Goal: Task Accomplishment & Management: Complete application form

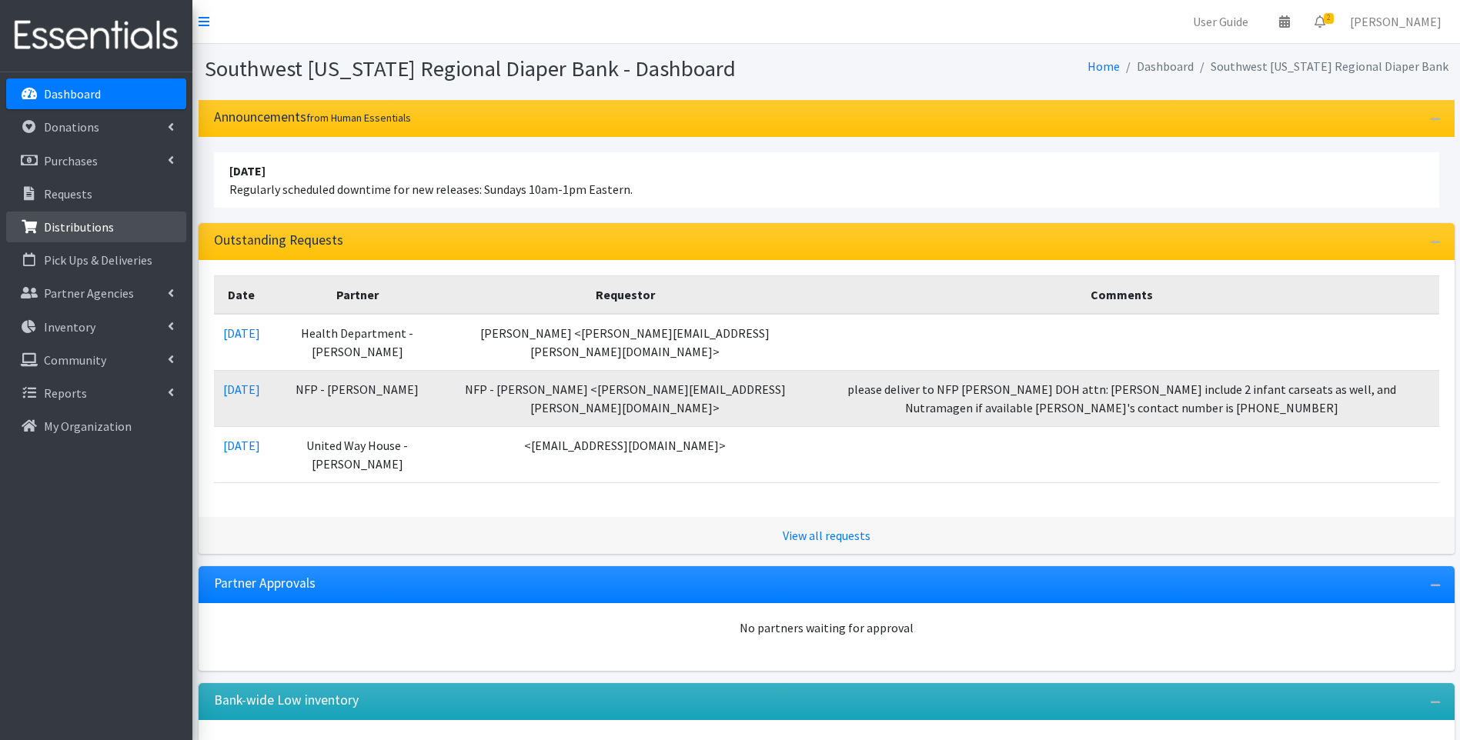
click at [75, 220] on p "Distributions" at bounding box center [79, 226] width 70 height 15
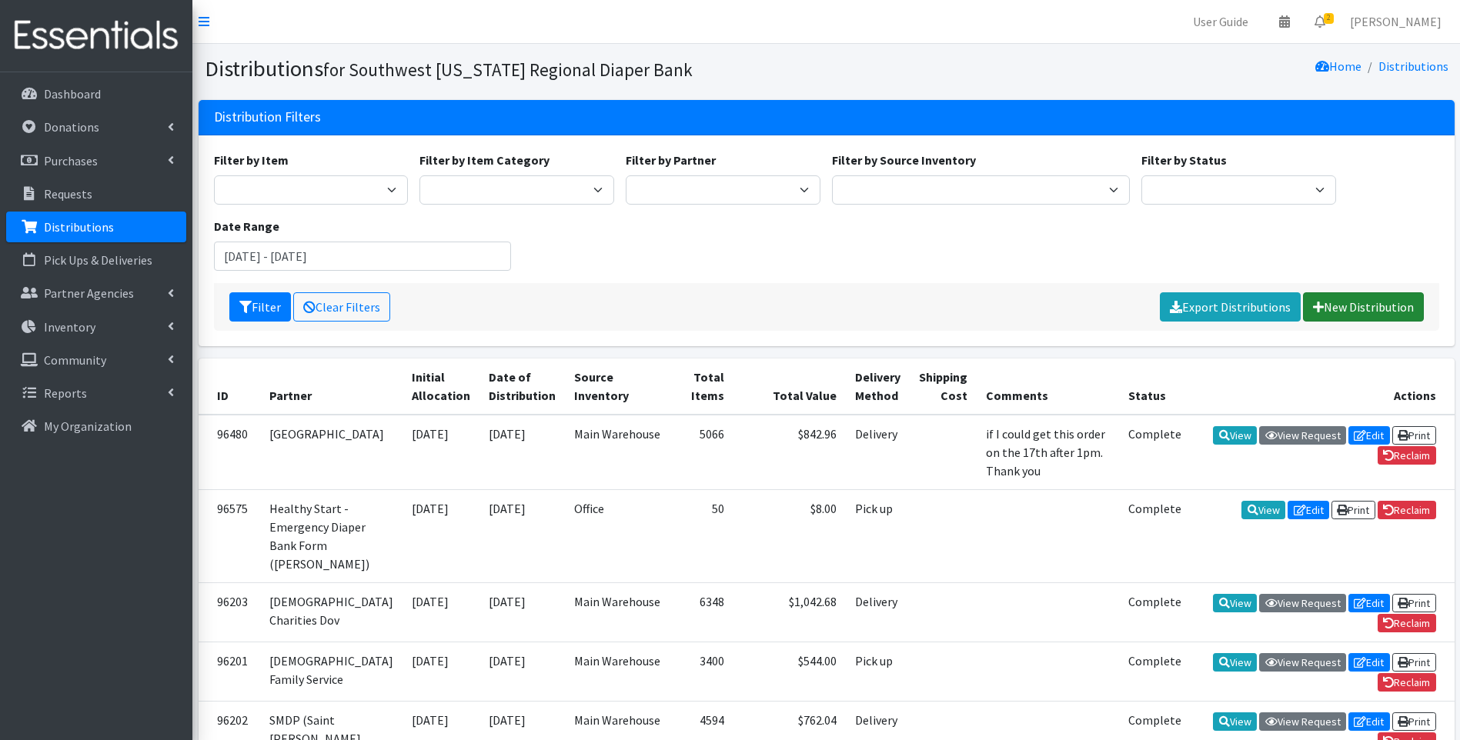
click at [1355, 313] on link "New Distribution" at bounding box center [1363, 306] width 121 height 29
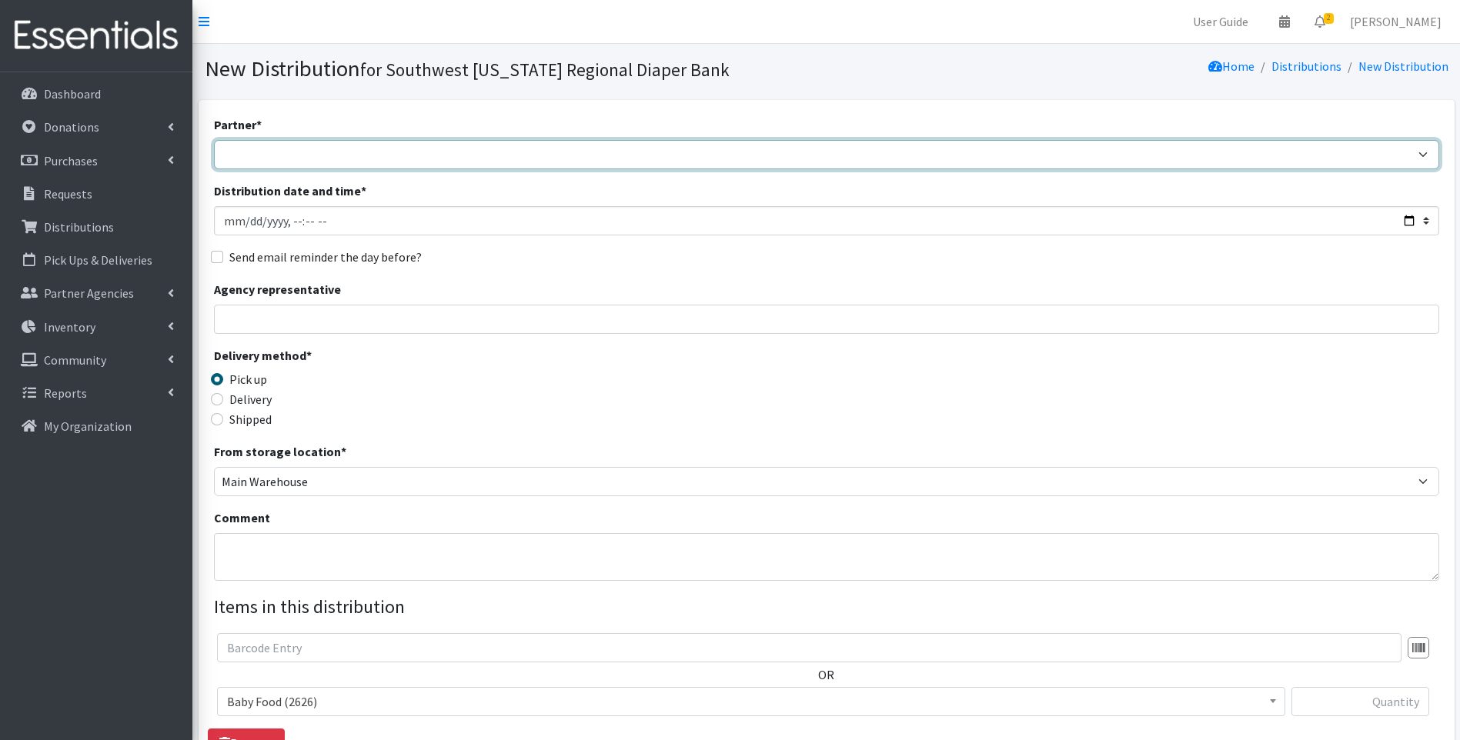
click at [325, 155] on select "ACT Abuse Counseling & Treatment Bayshore Fire Department Bonita Springs Assist…" at bounding box center [826, 154] width 1225 height 29
select select "3690"
click at [214, 140] on select "ACT Abuse Counseling & Treatment Bayshore Fire Department Bonita Springs Assist…" at bounding box center [826, 154] width 1225 height 29
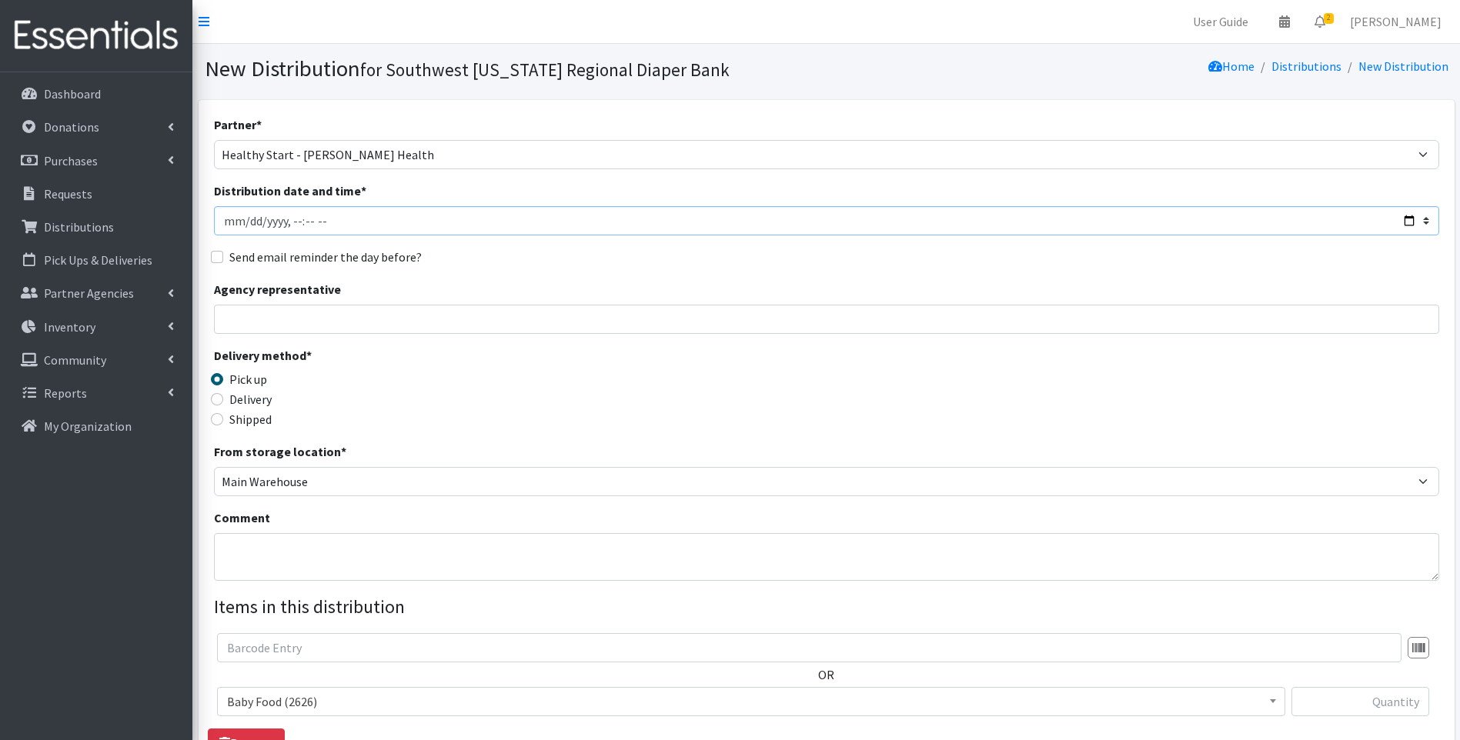
click at [1410, 222] on input "Distribution date and time *" at bounding box center [826, 220] width 1225 height 29
type input "2025-09-16T09:30"
click at [547, 382] on div "Delivery method * Pick up Delivery Shipped Shipping cost" at bounding box center [826, 394] width 1225 height 96
click at [244, 403] on label "Delivery" at bounding box center [250, 399] width 42 height 18
click at [223, 403] on input "Delivery" at bounding box center [217, 399] width 12 height 12
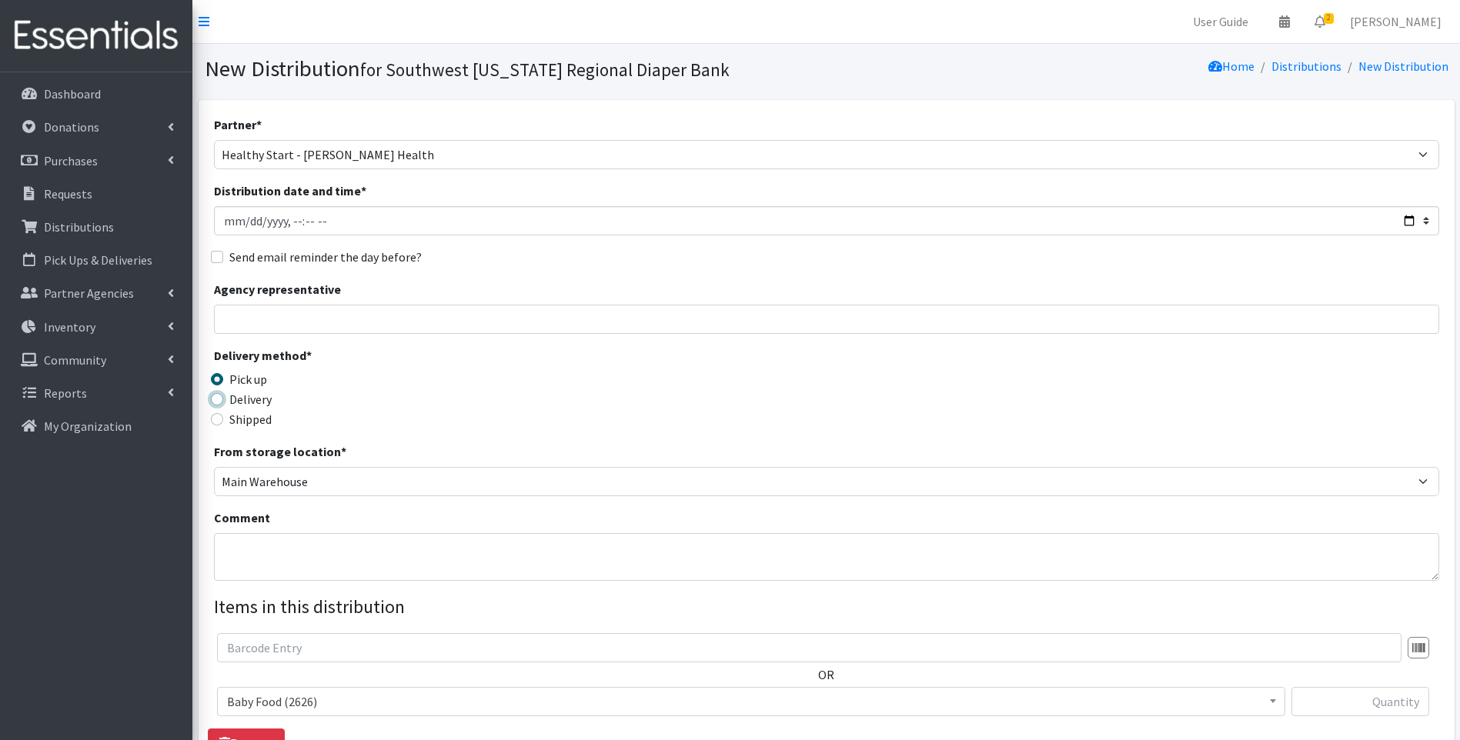
radio input "true"
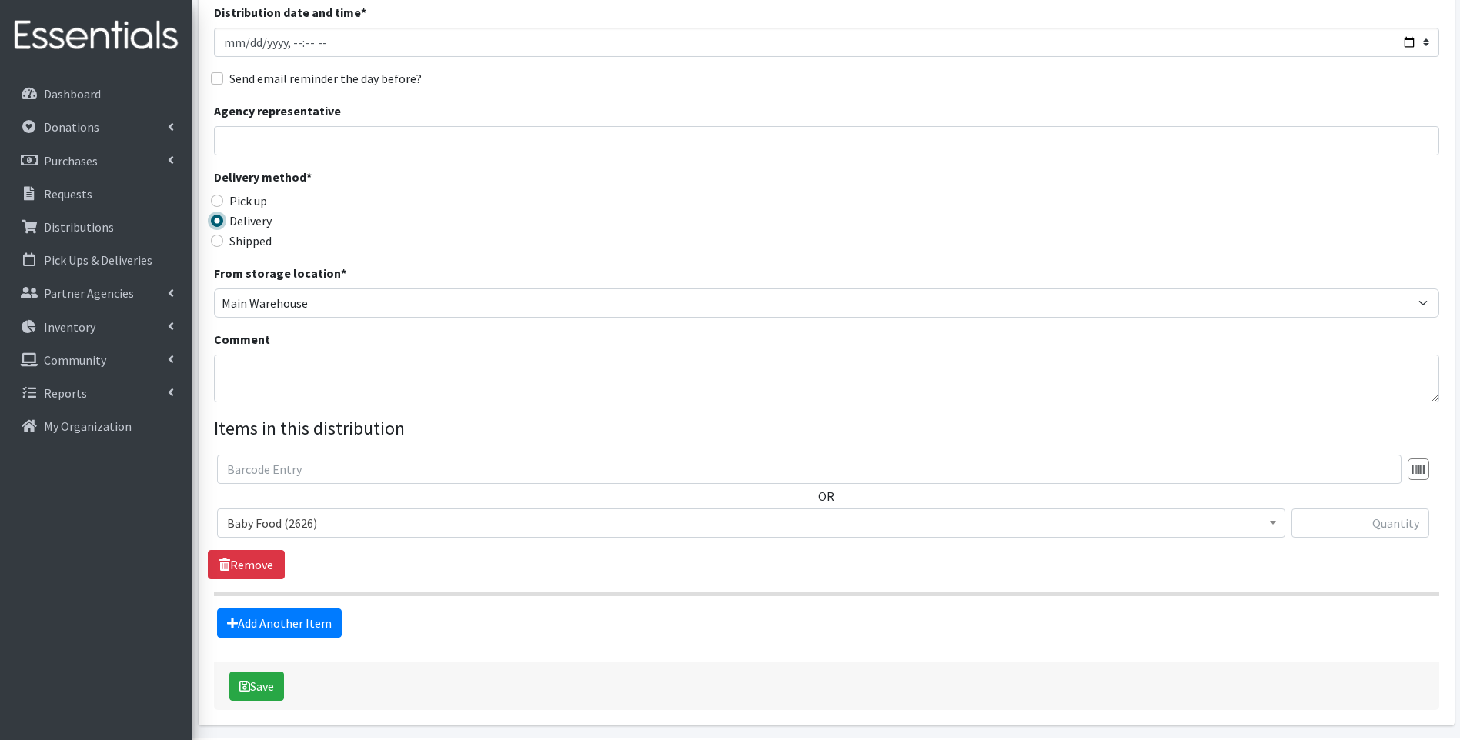
scroll to position [205, 0]
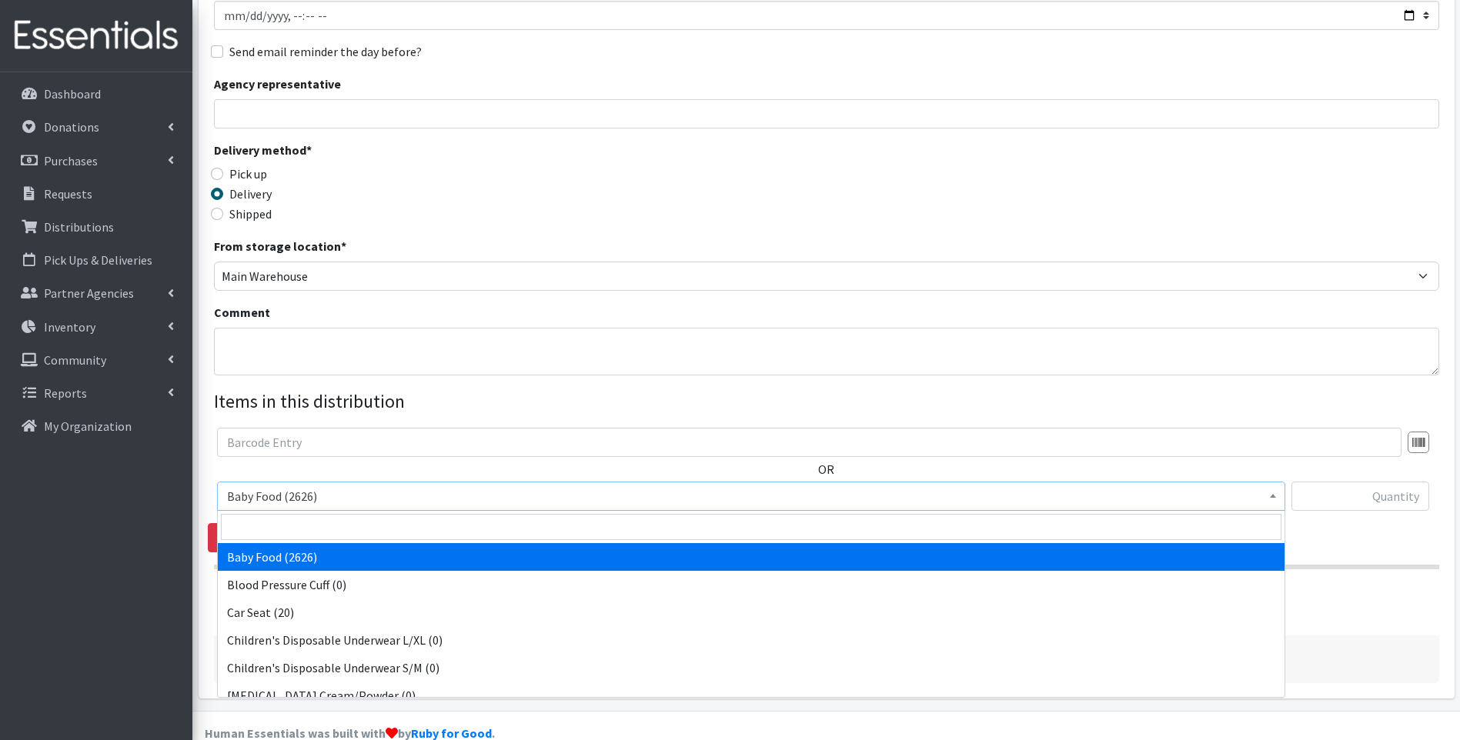
click at [369, 498] on span "Baby Food (2626)" at bounding box center [751, 497] width 1048 height 22
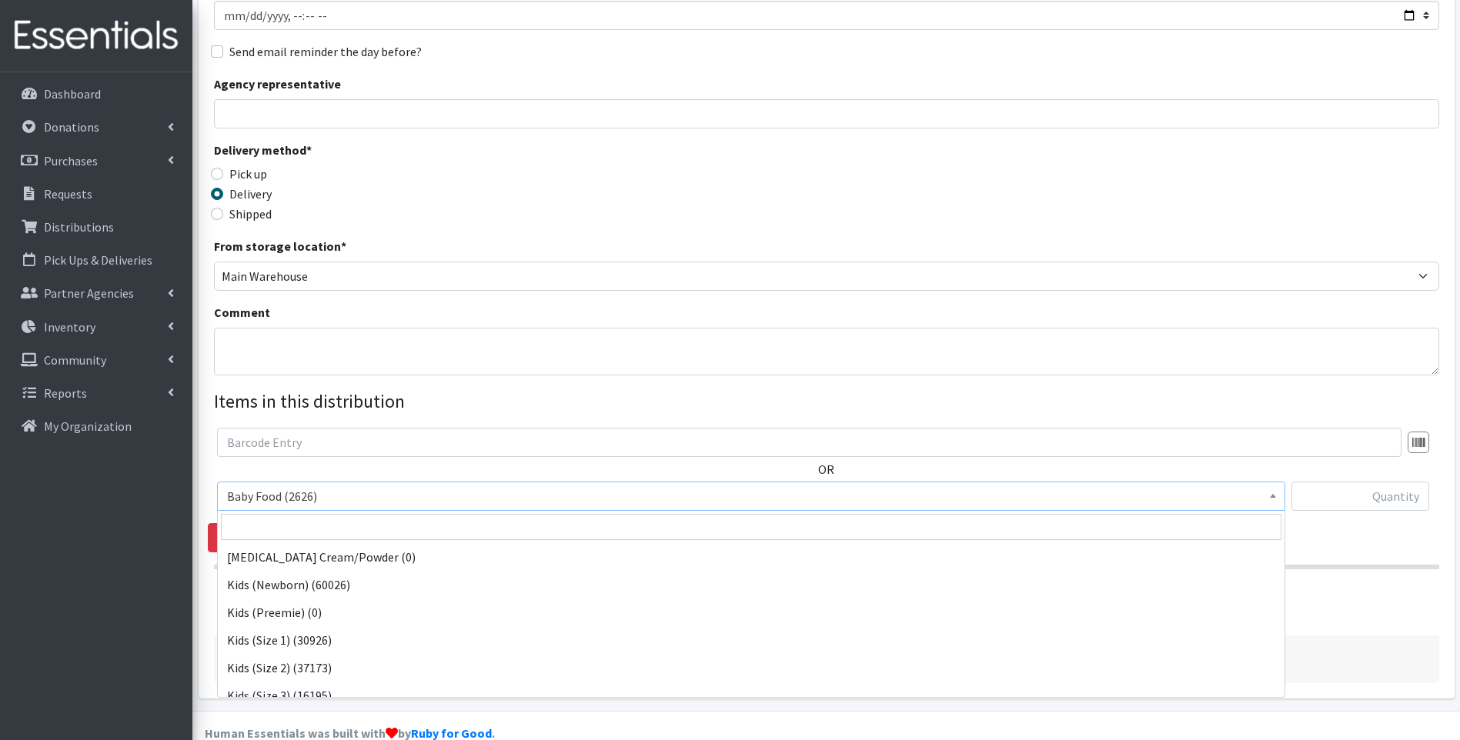
scroll to position [154, 0]
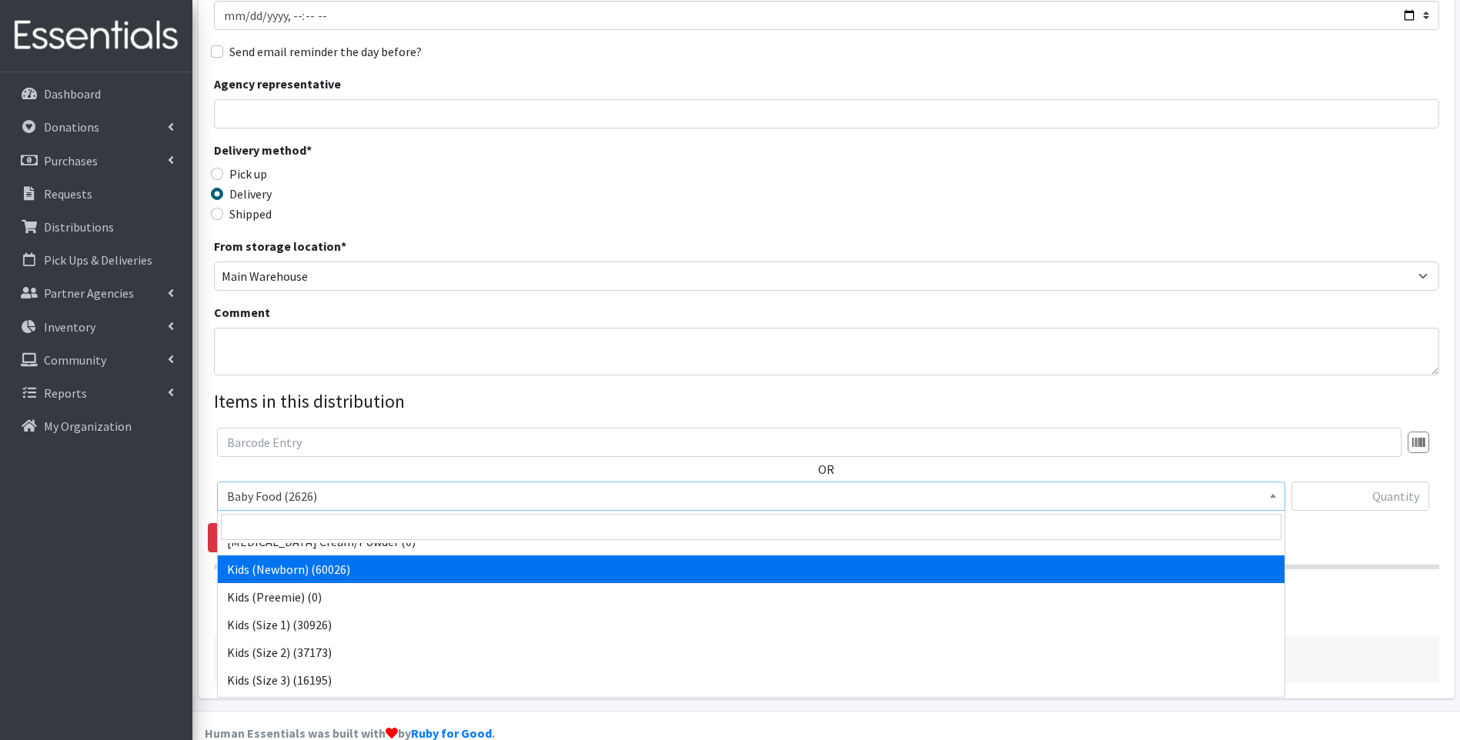
select select "10064"
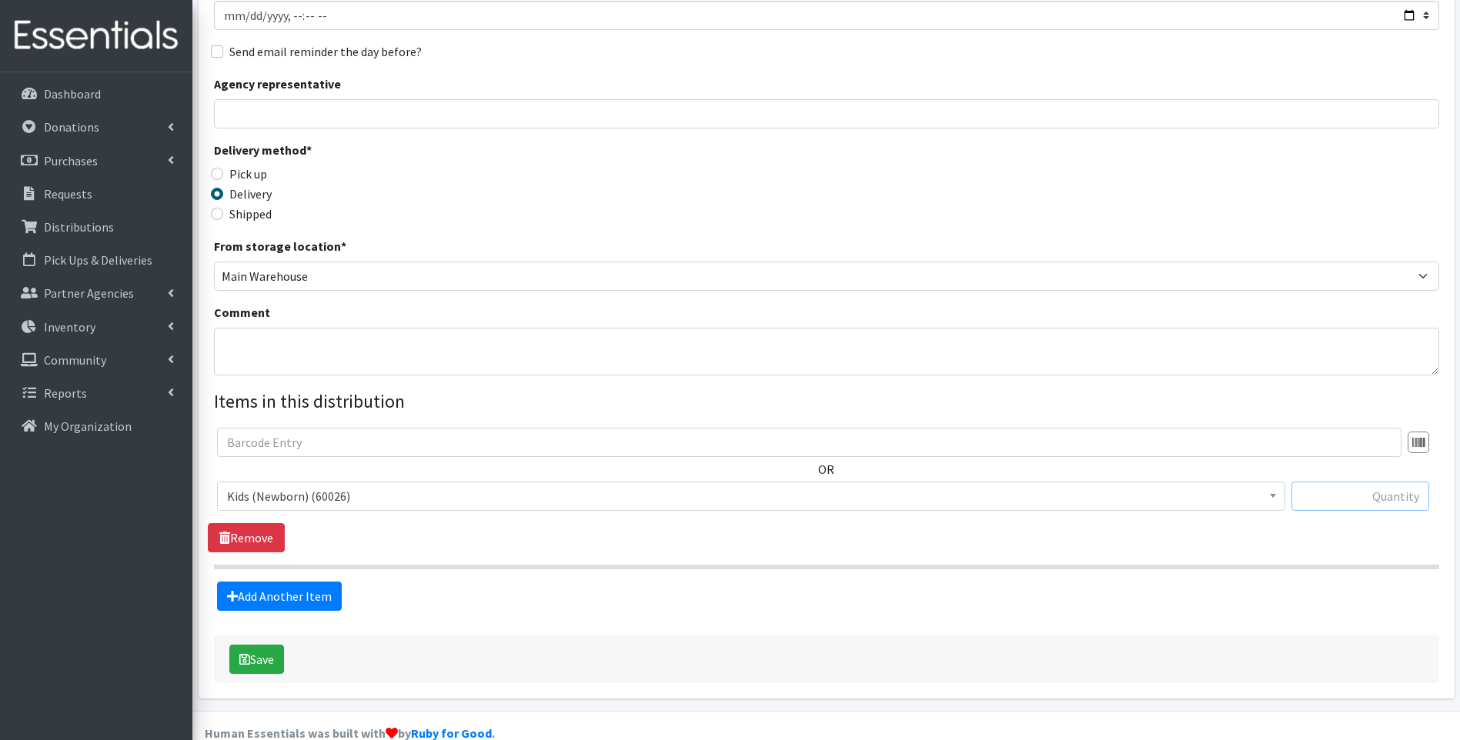
drag, startPoint x: 1348, startPoint y: 490, endPoint x: 1341, endPoint y: 486, distance: 8.3
click at [1348, 490] on input "text" at bounding box center [1360, 496] width 138 height 29
type input "1600"
click at [319, 587] on link "Add Another Item" at bounding box center [279, 596] width 125 height 29
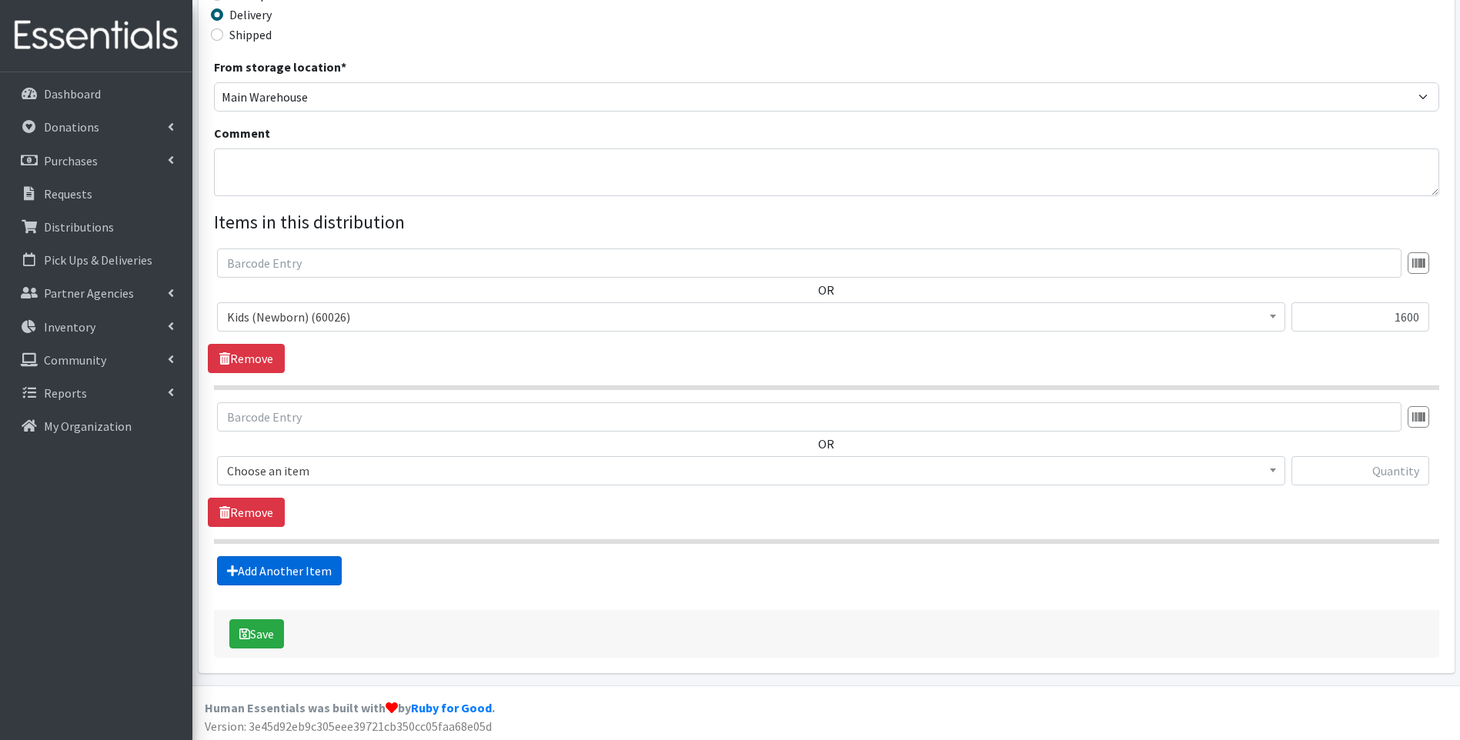
scroll to position [388, 0]
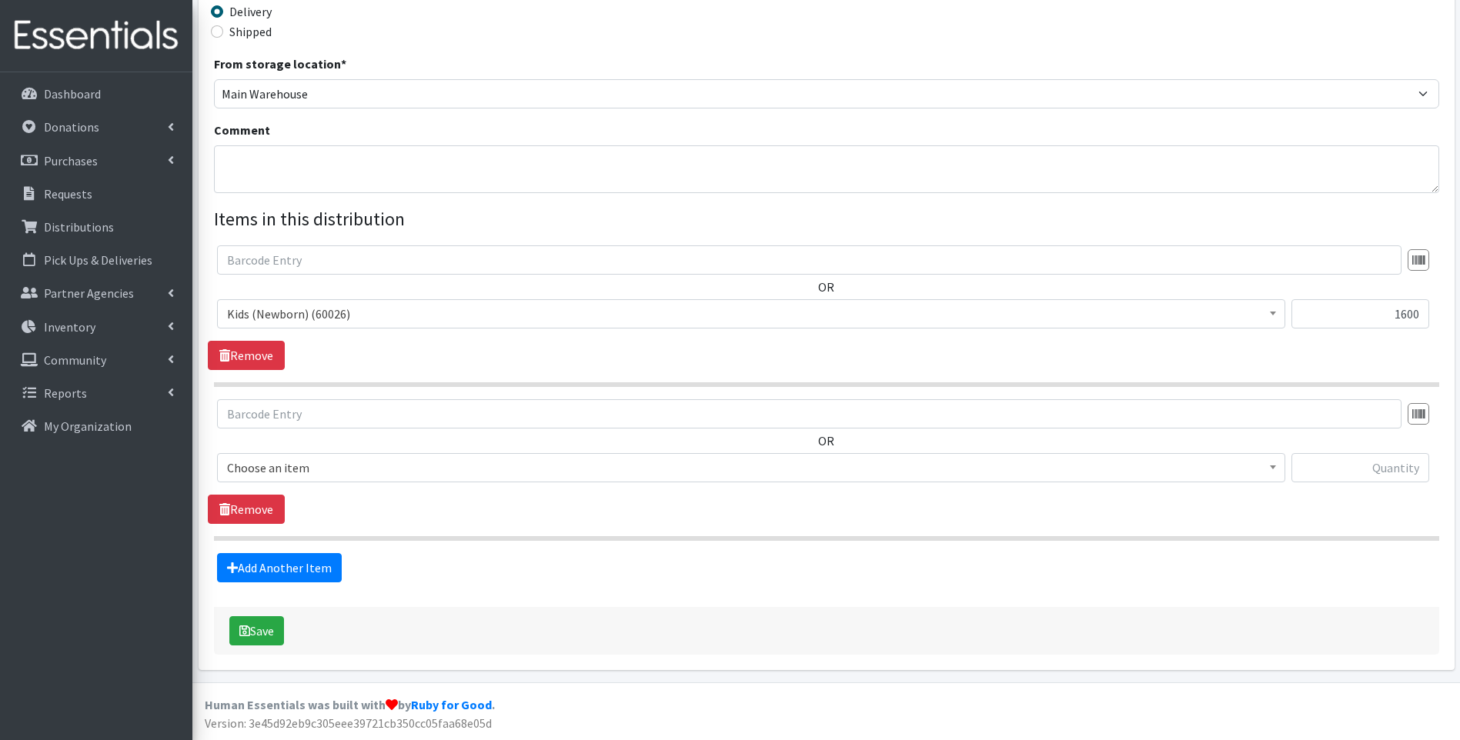
click at [380, 467] on span "Choose an item" at bounding box center [751, 468] width 1048 height 22
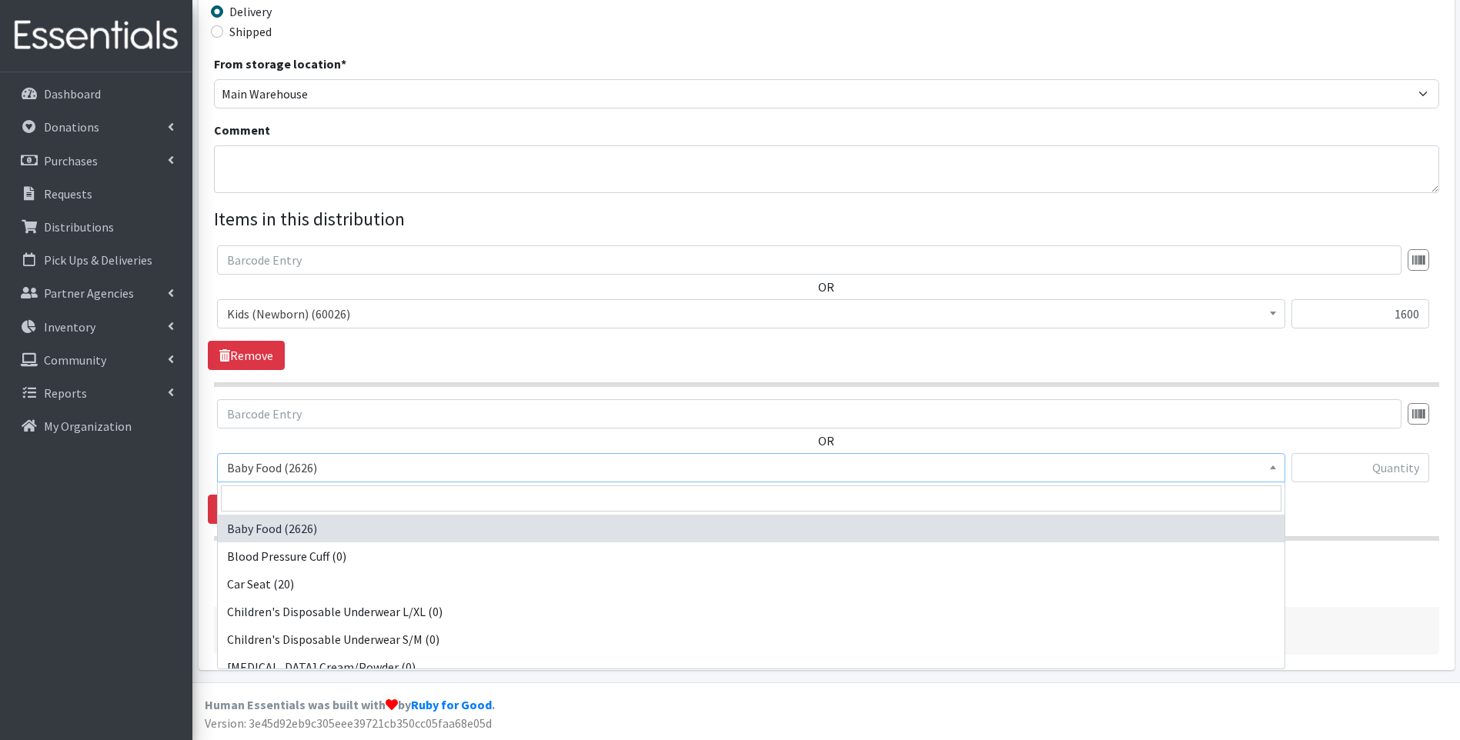
scroll to position [102, 0]
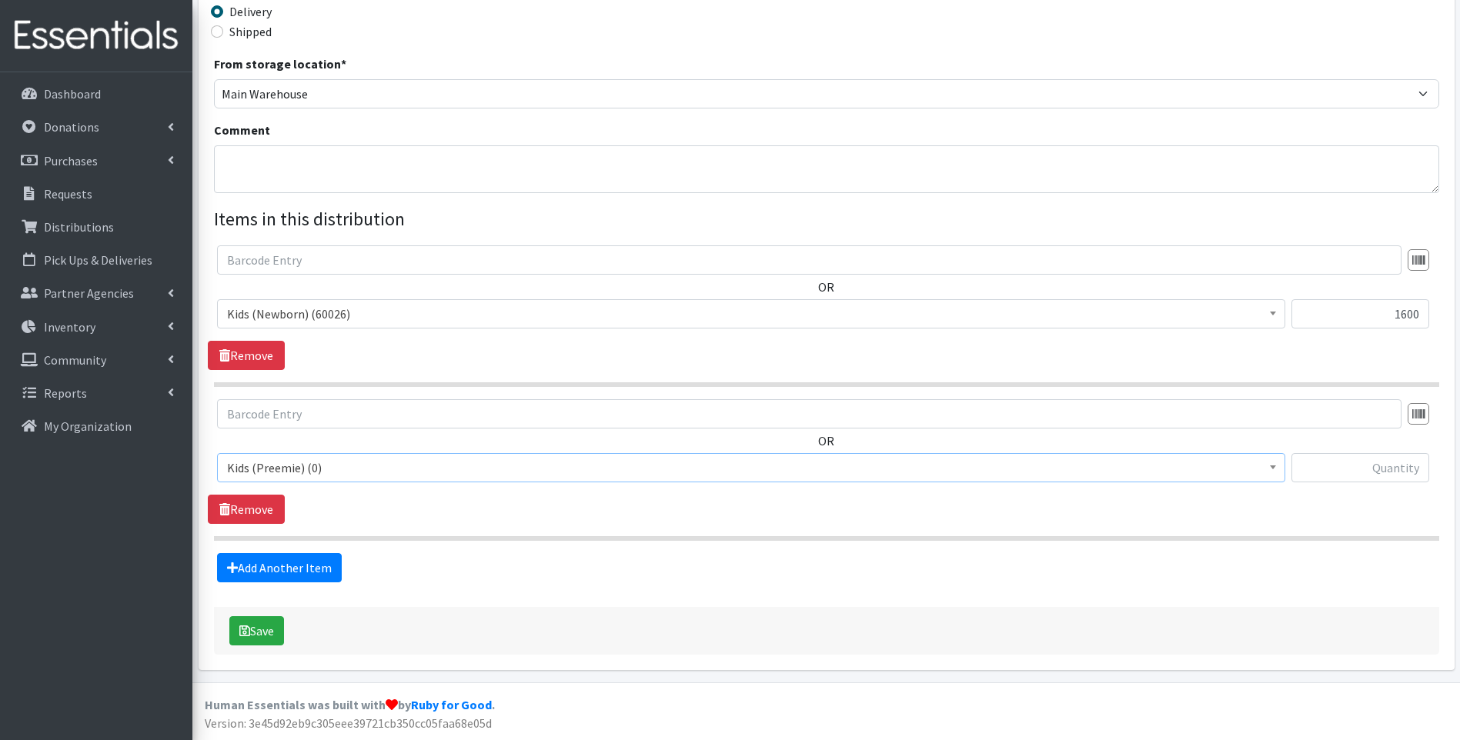
click at [436, 474] on span "Kids (Preemie) (0)" at bounding box center [751, 468] width 1048 height 22
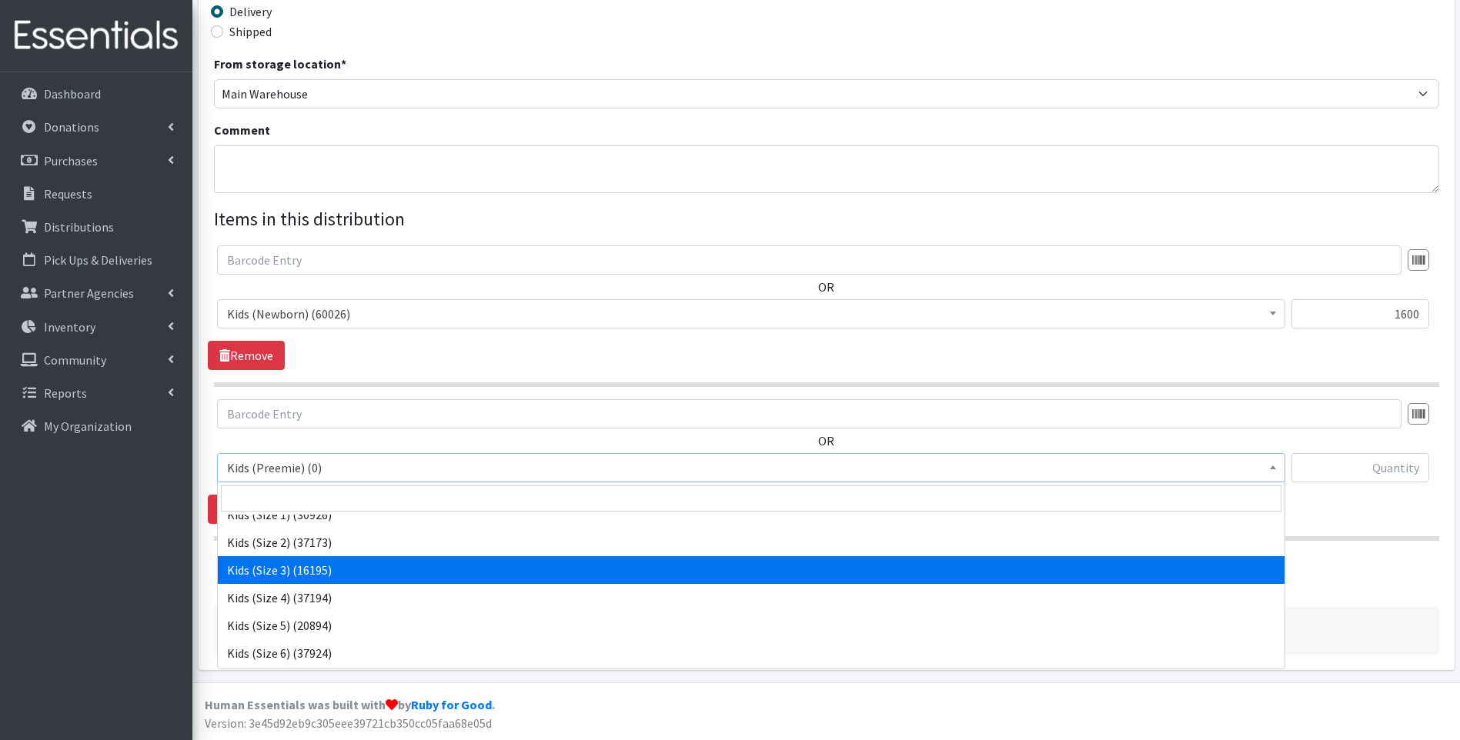
scroll to position [218, 0]
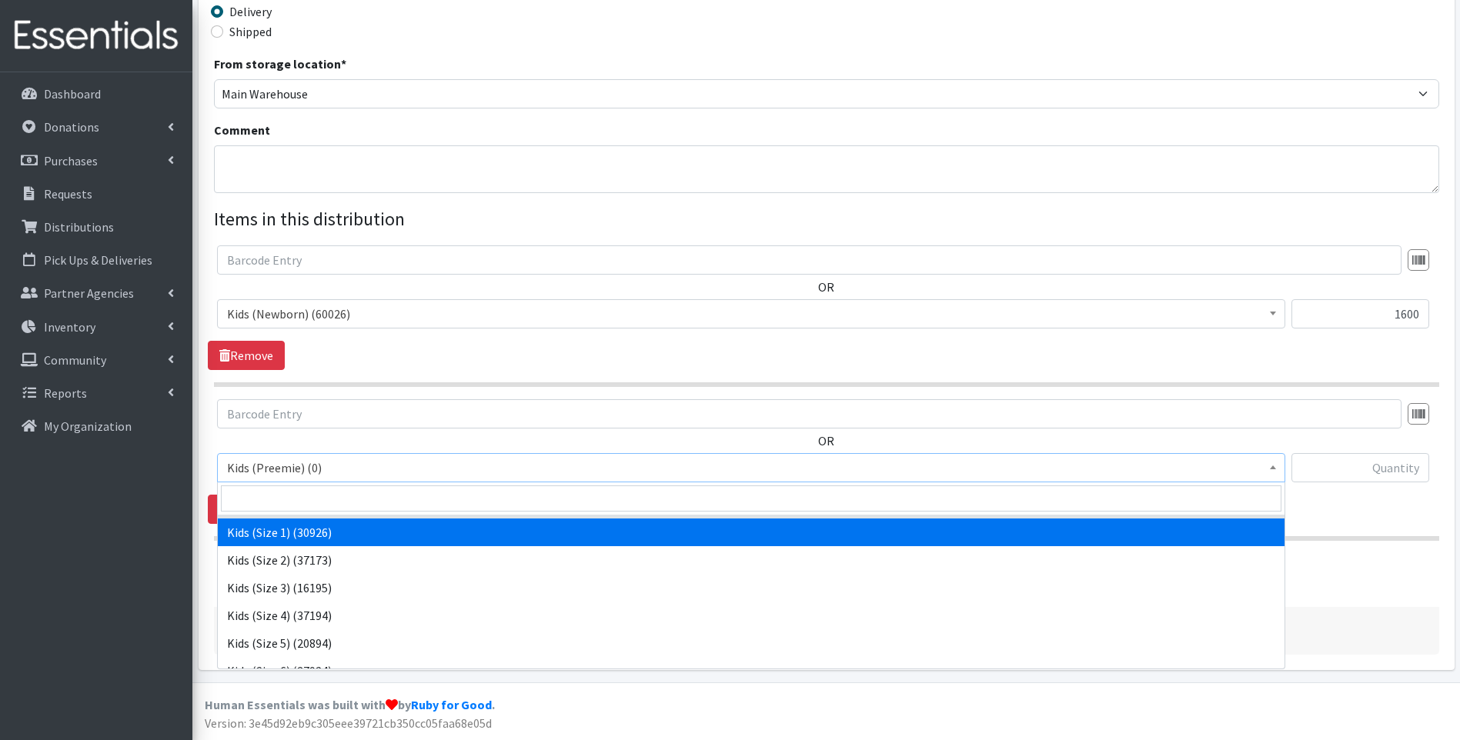
select select "10069"
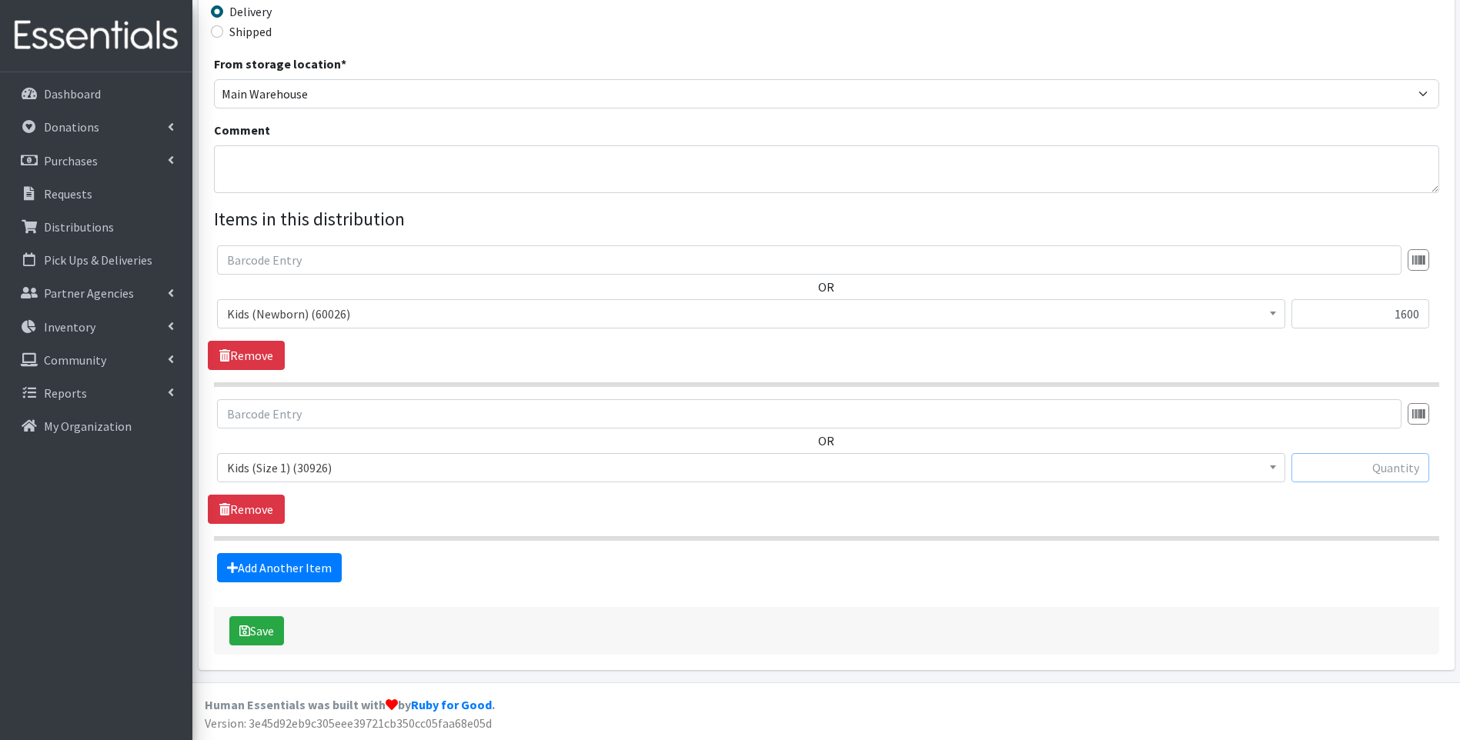
click at [1352, 473] on input "text" at bounding box center [1360, 467] width 138 height 29
type input "1386"
click at [274, 563] on link "Add Another Item" at bounding box center [279, 567] width 125 height 29
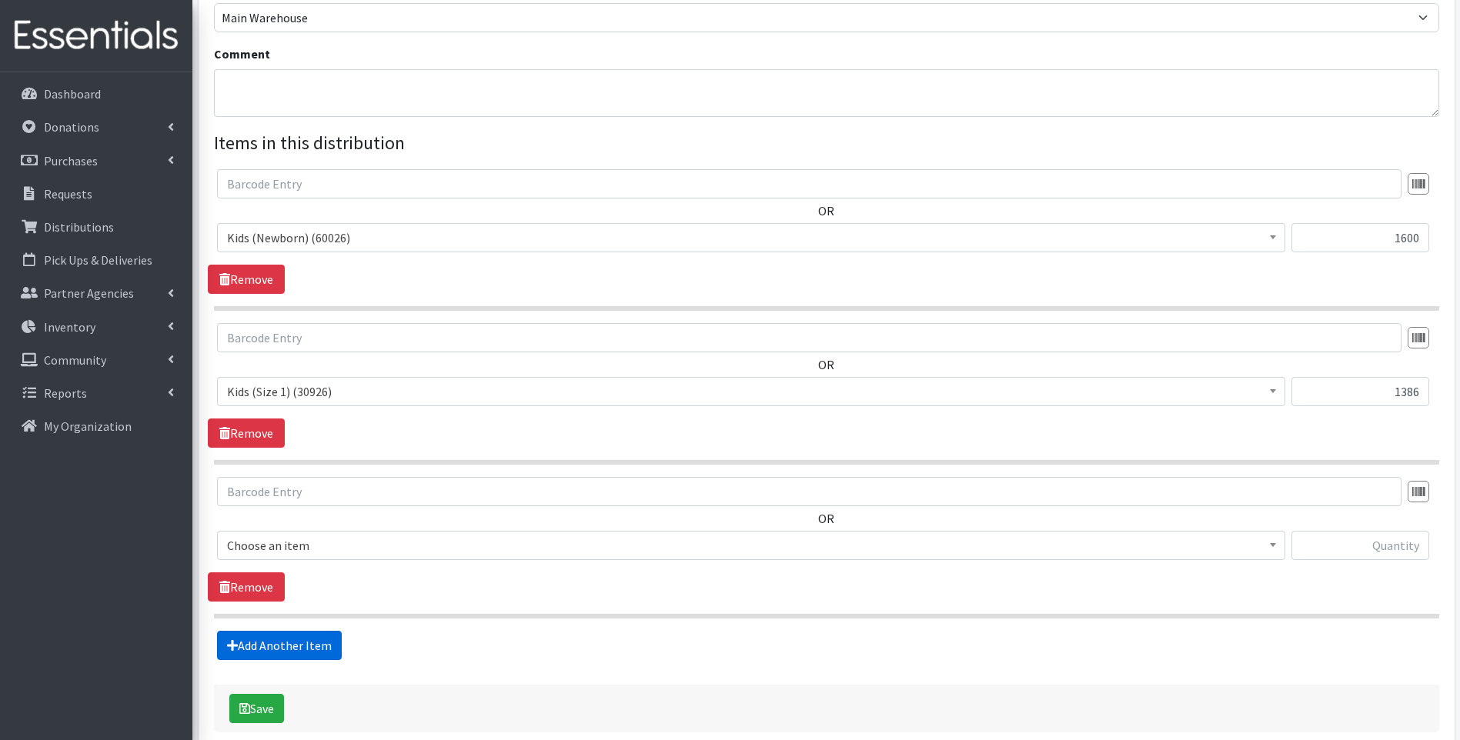
scroll to position [542, 0]
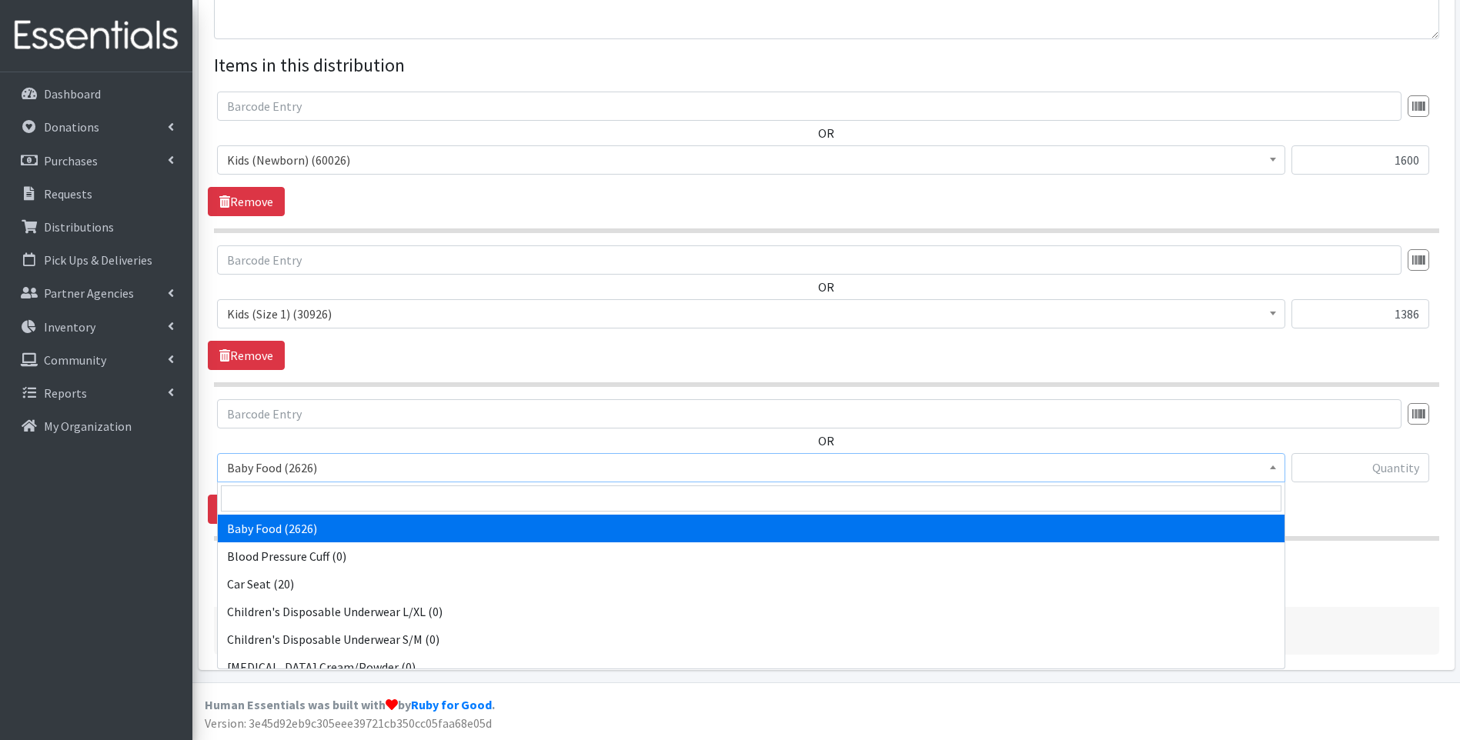
click at [356, 469] on span "Baby Food (2626)" at bounding box center [751, 468] width 1048 height 22
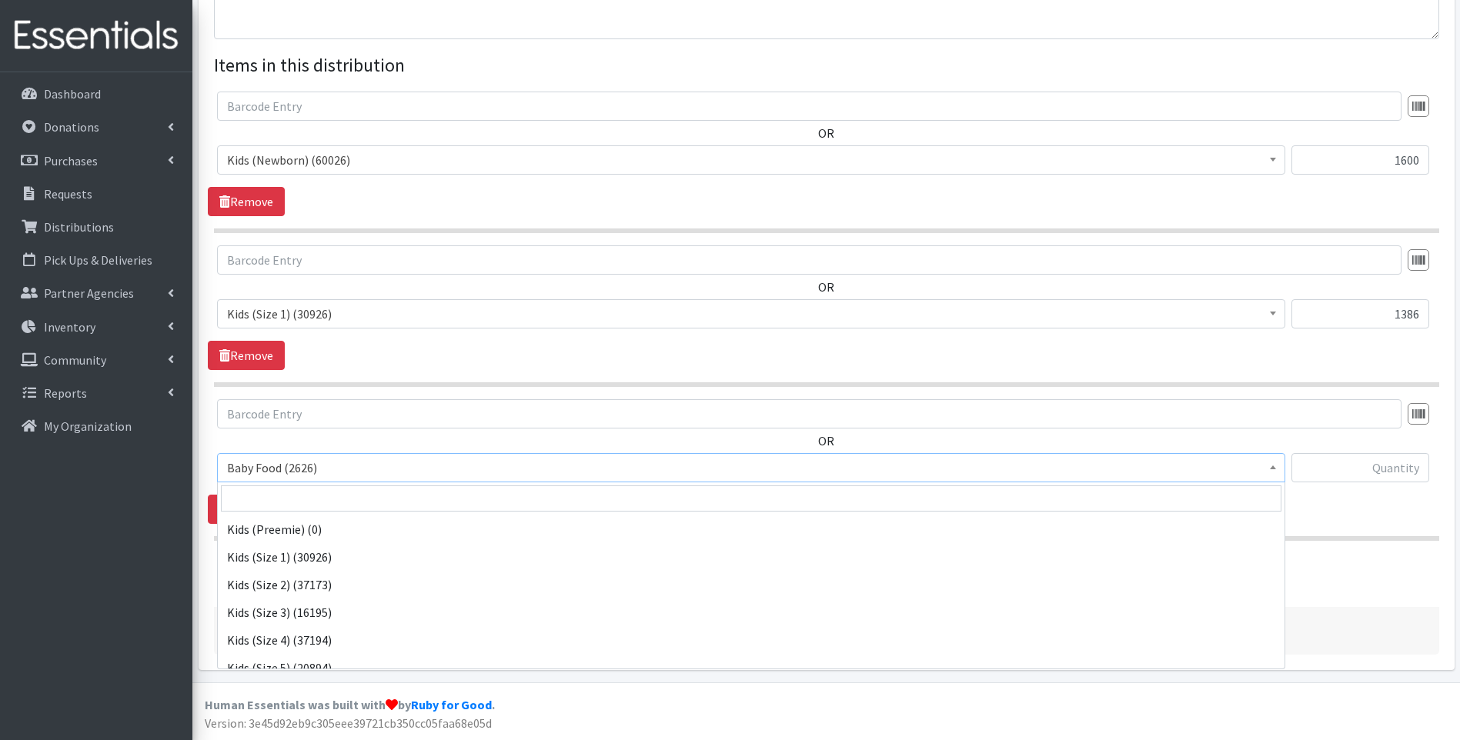
scroll to position [205, 0]
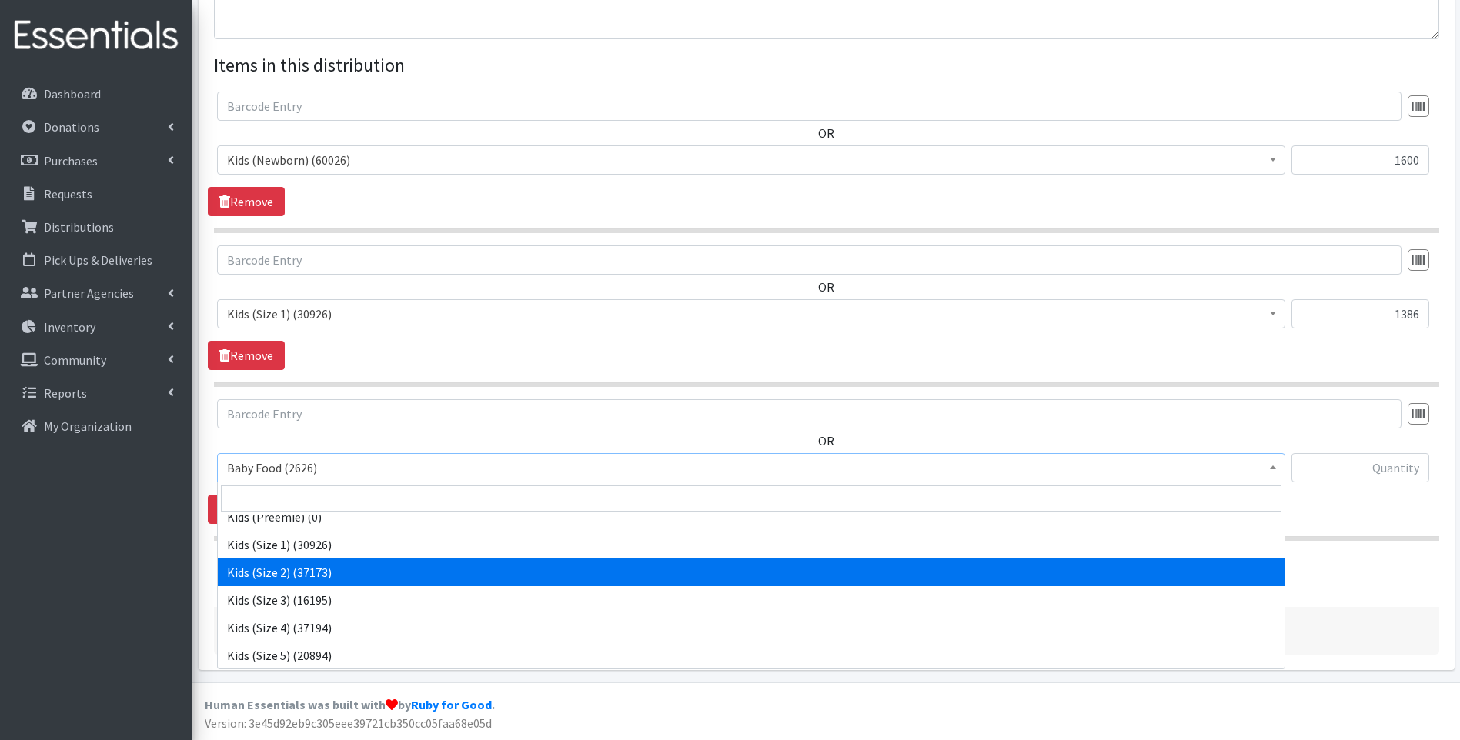
select select "10068"
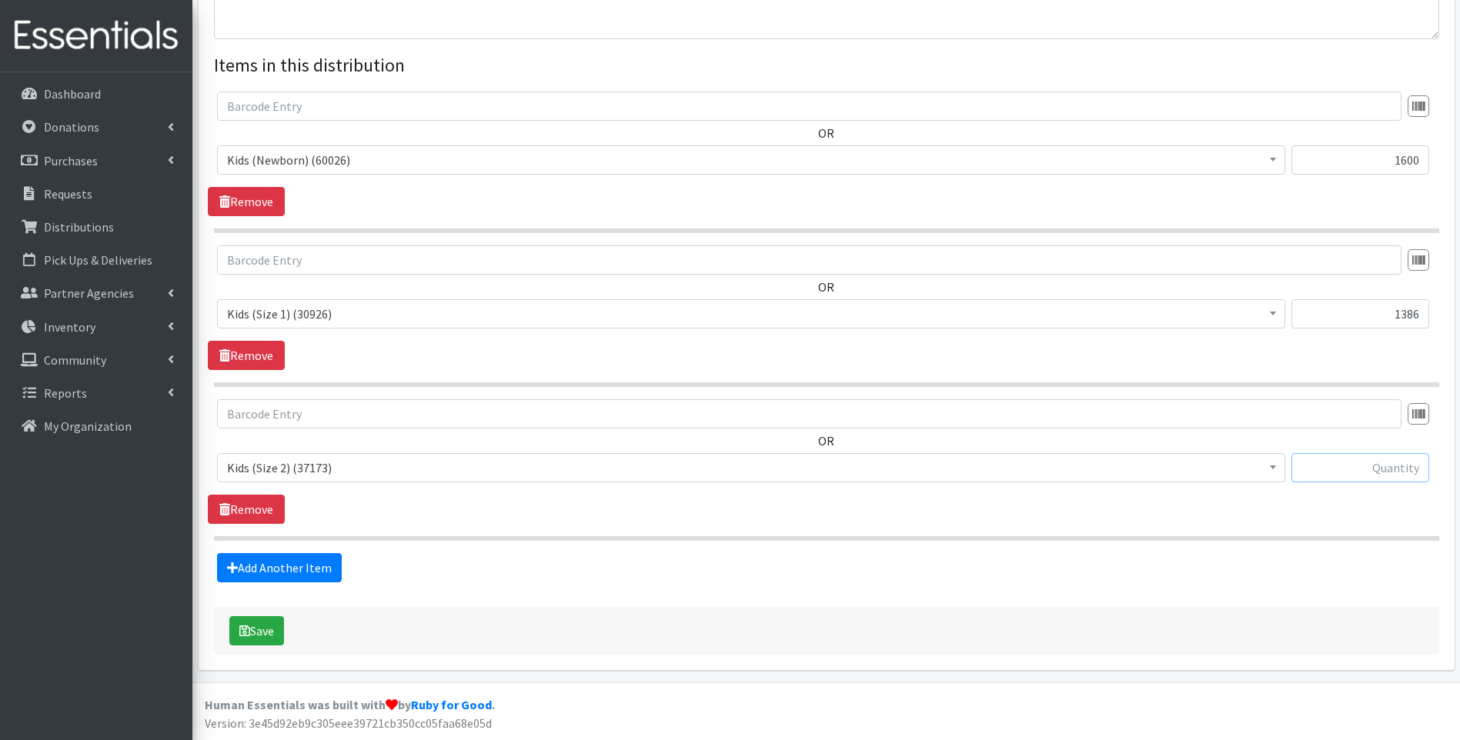
click at [1366, 477] on input "text" at bounding box center [1360, 467] width 138 height 29
type input "1260"
click at [277, 576] on link "Add Another Item" at bounding box center [279, 567] width 125 height 29
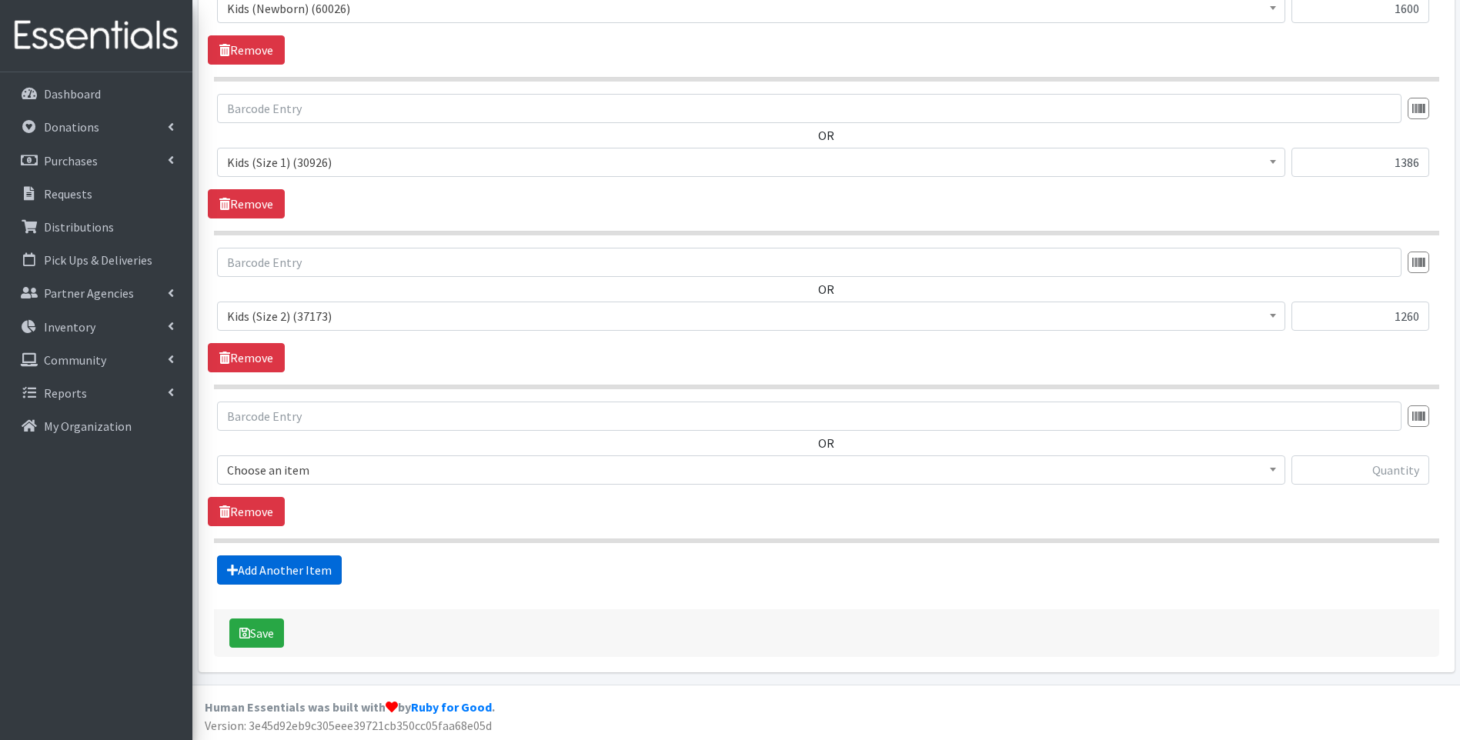
scroll to position [696, 0]
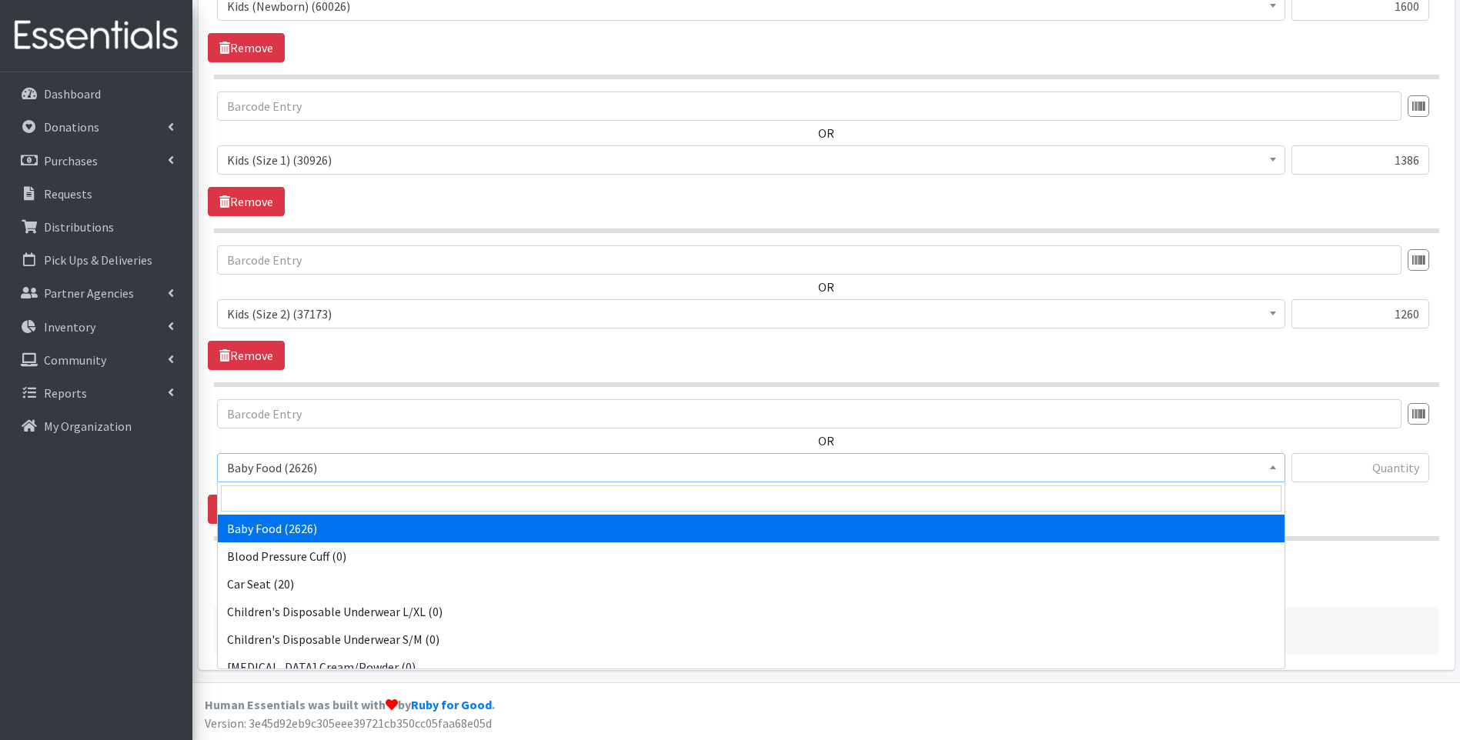
click at [503, 476] on span "Baby Food (2626)" at bounding box center [751, 468] width 1048 height 22
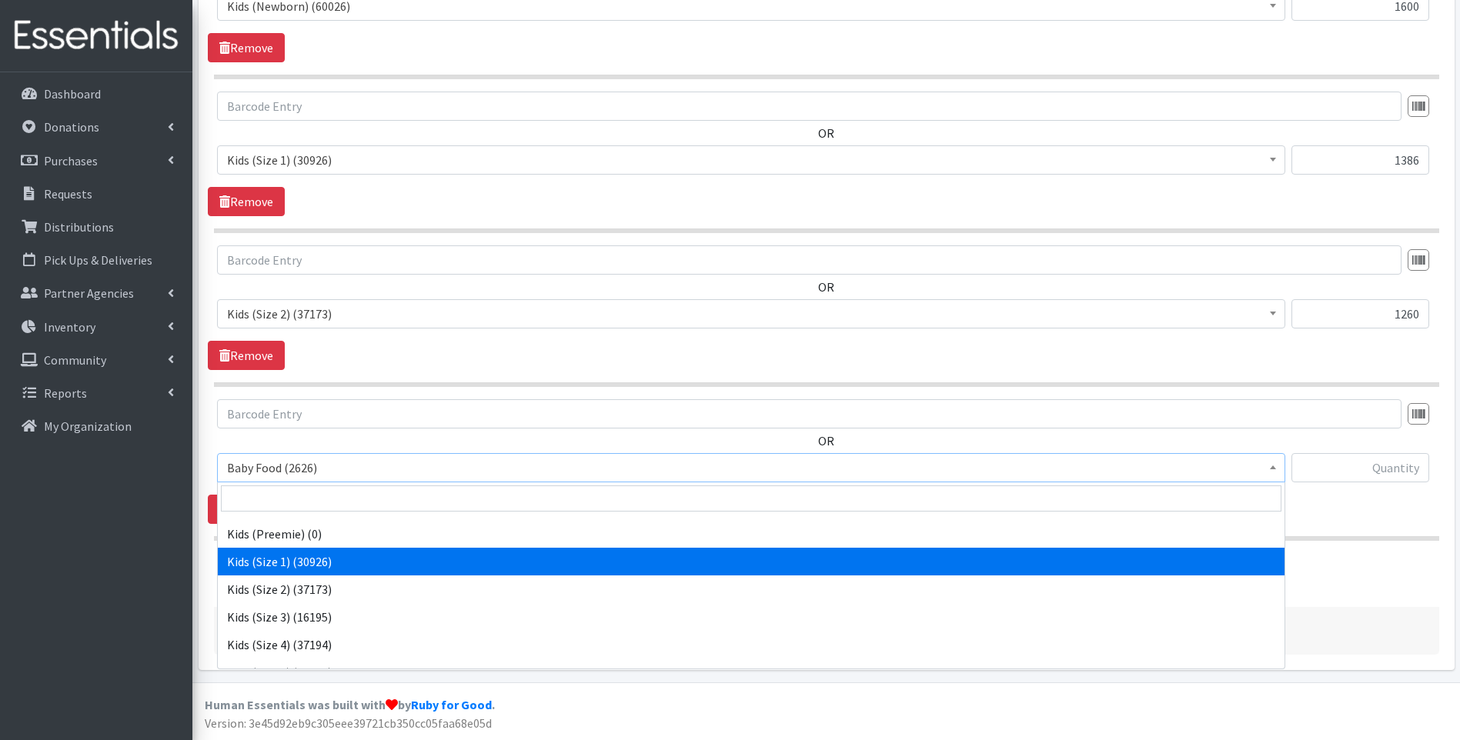
scroll to position [256, 0]
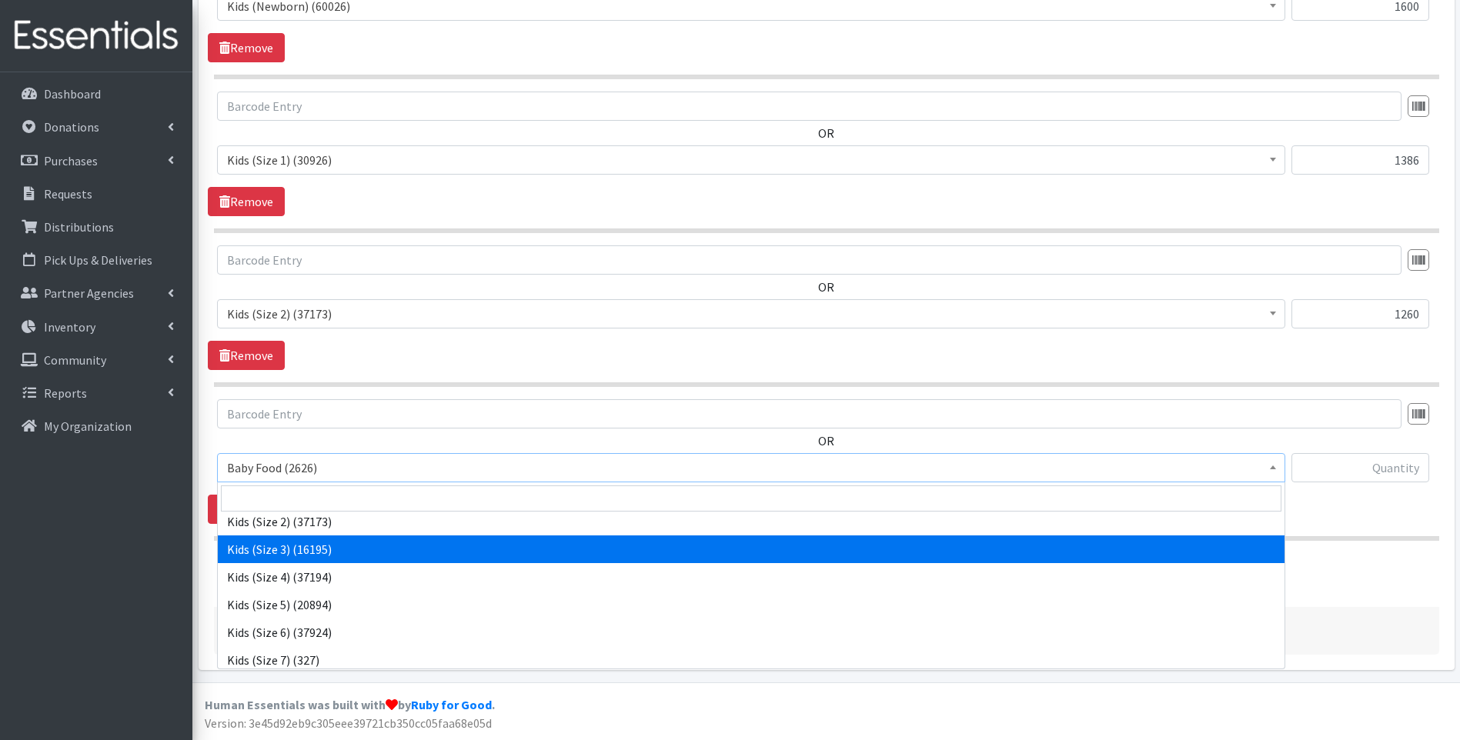
select select "10061"
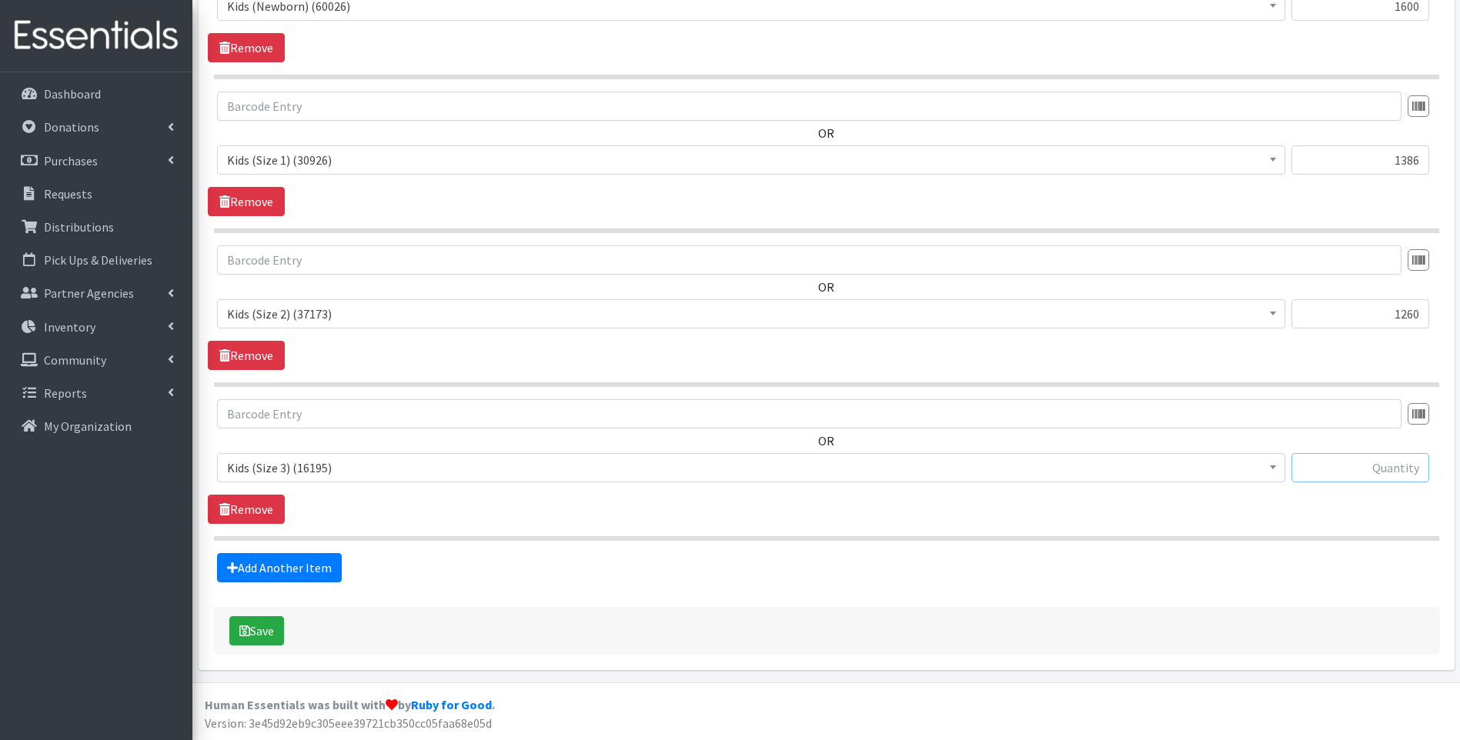
click at [1354, 463] on input "text" at bounding box center [1360, 467] width 138 height 29
type input "1680"
click at [260, 569] on link "Add Another Item" at bounding box center [279, 567] width 125 height 29
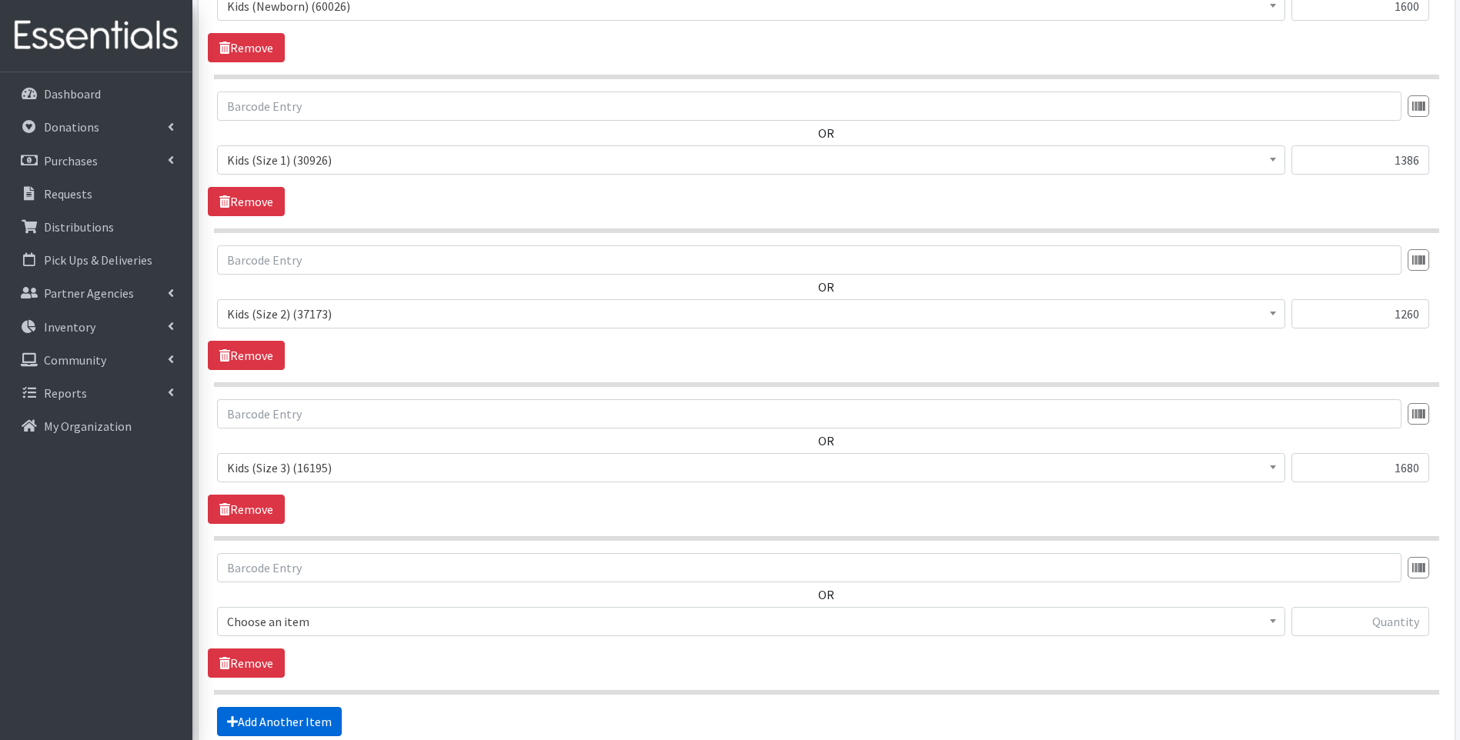
scroll to position [850, 0]
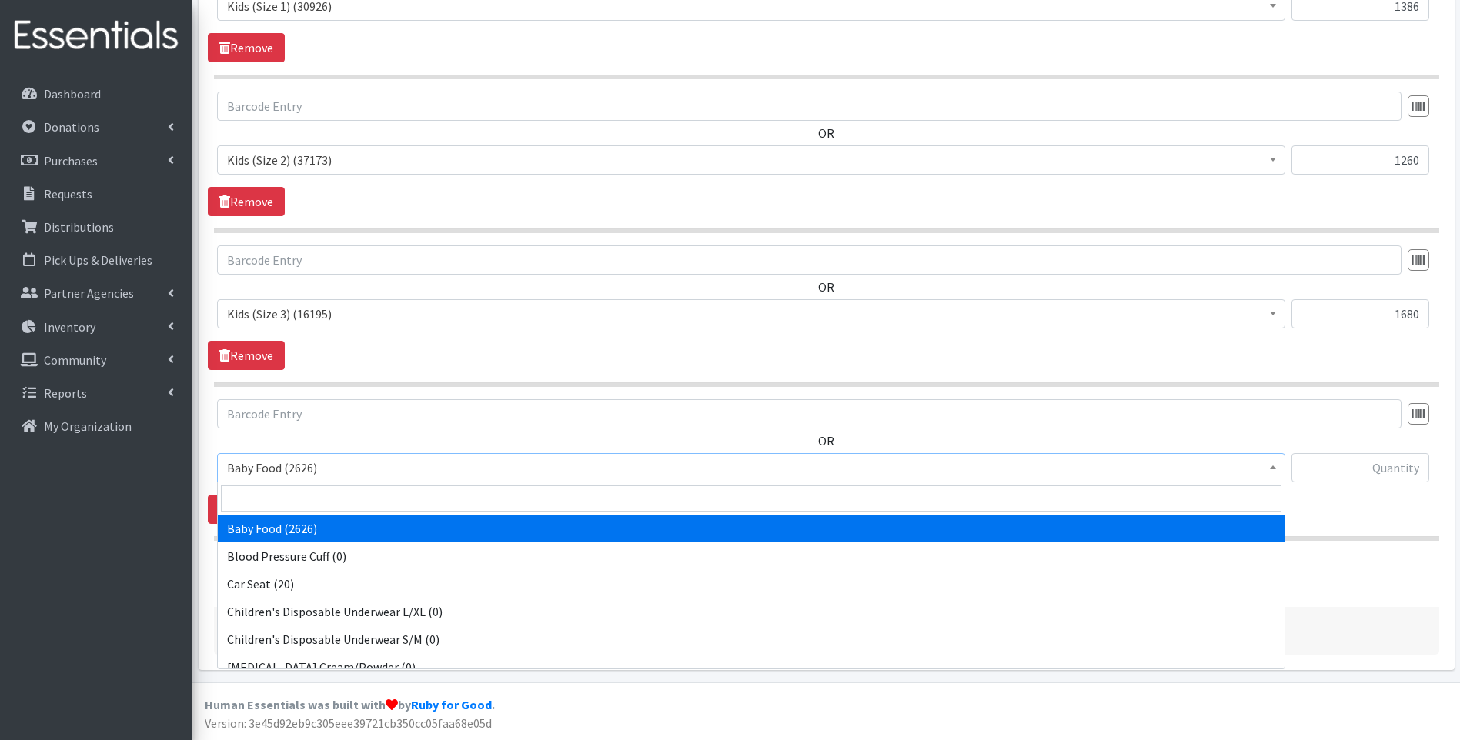
click at [347, 470] on span "Baby Food (2626)" at bounding box center [751, 468] width 1048 height 22
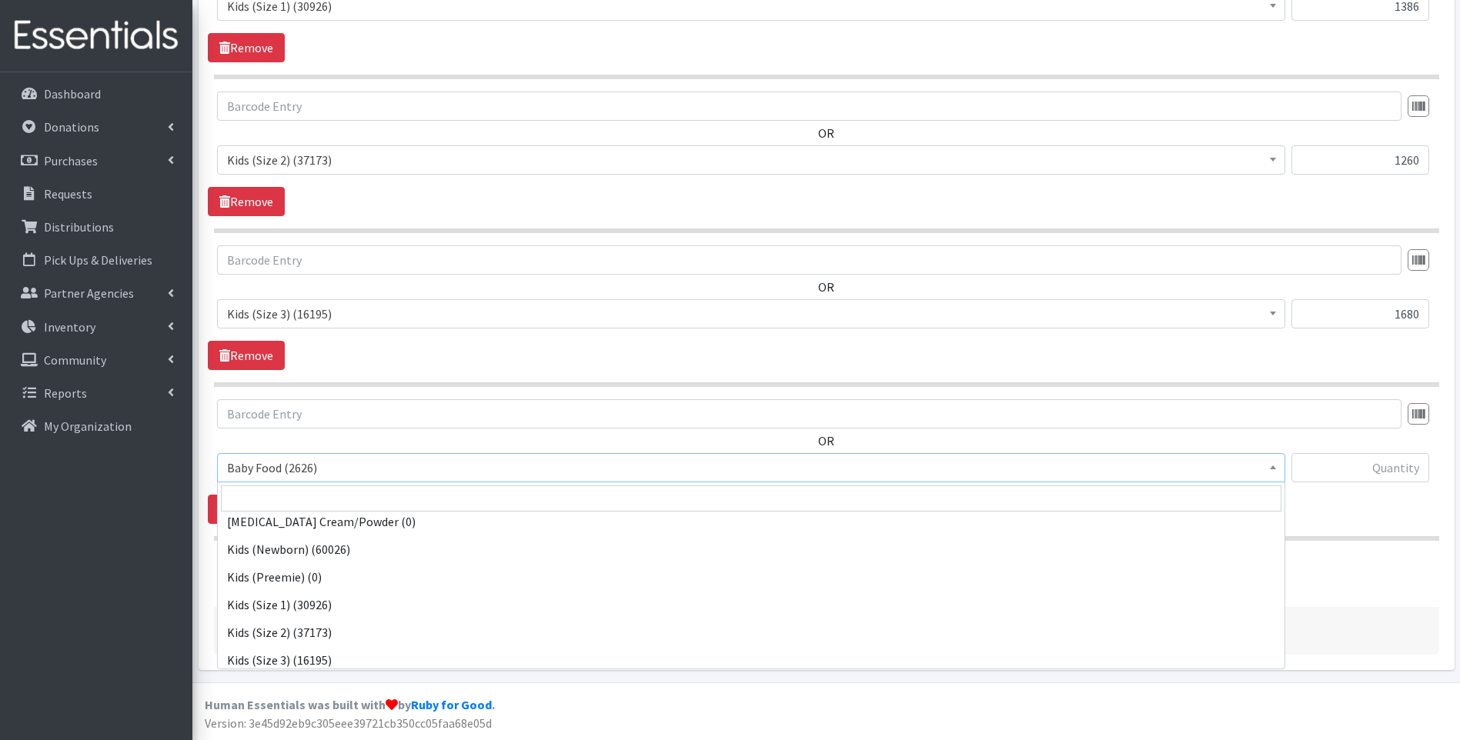
scroll to position [205, 0]
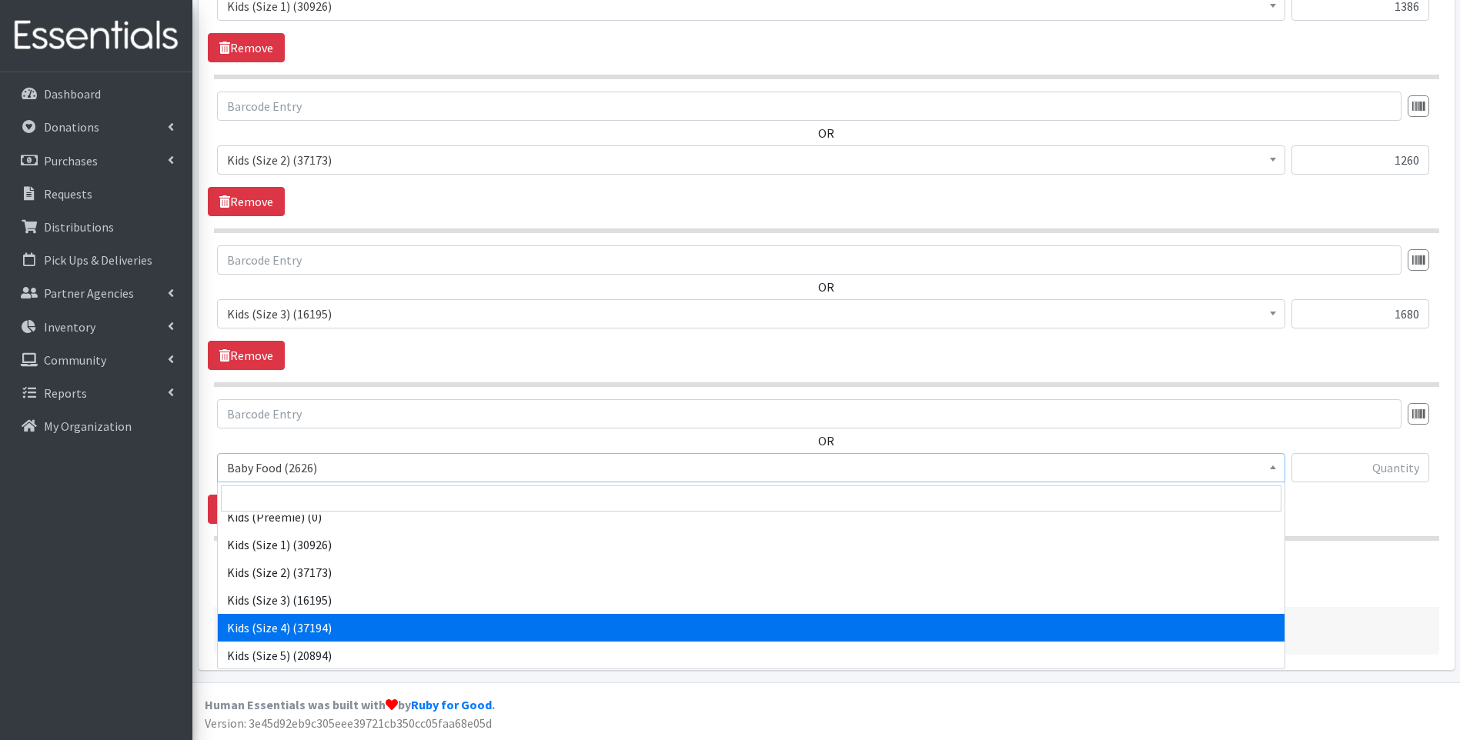
select select "10078"
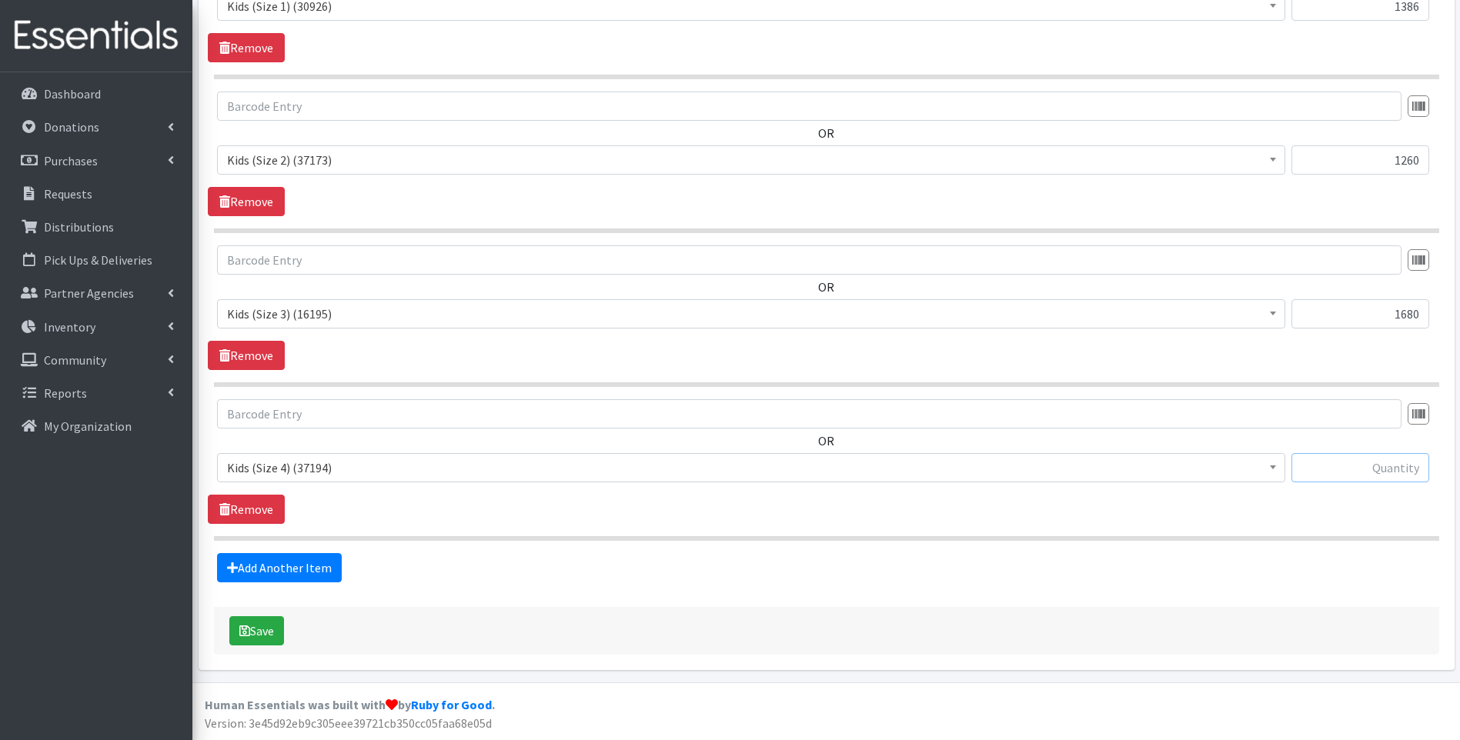
click at [1344, 471] on input "text" at bounding box center [1360, 467] width 138 height 29
type input "2500"
click at [319, 569] on link "Add Another Item" at bounding box center [279, 567] width 125 height 29
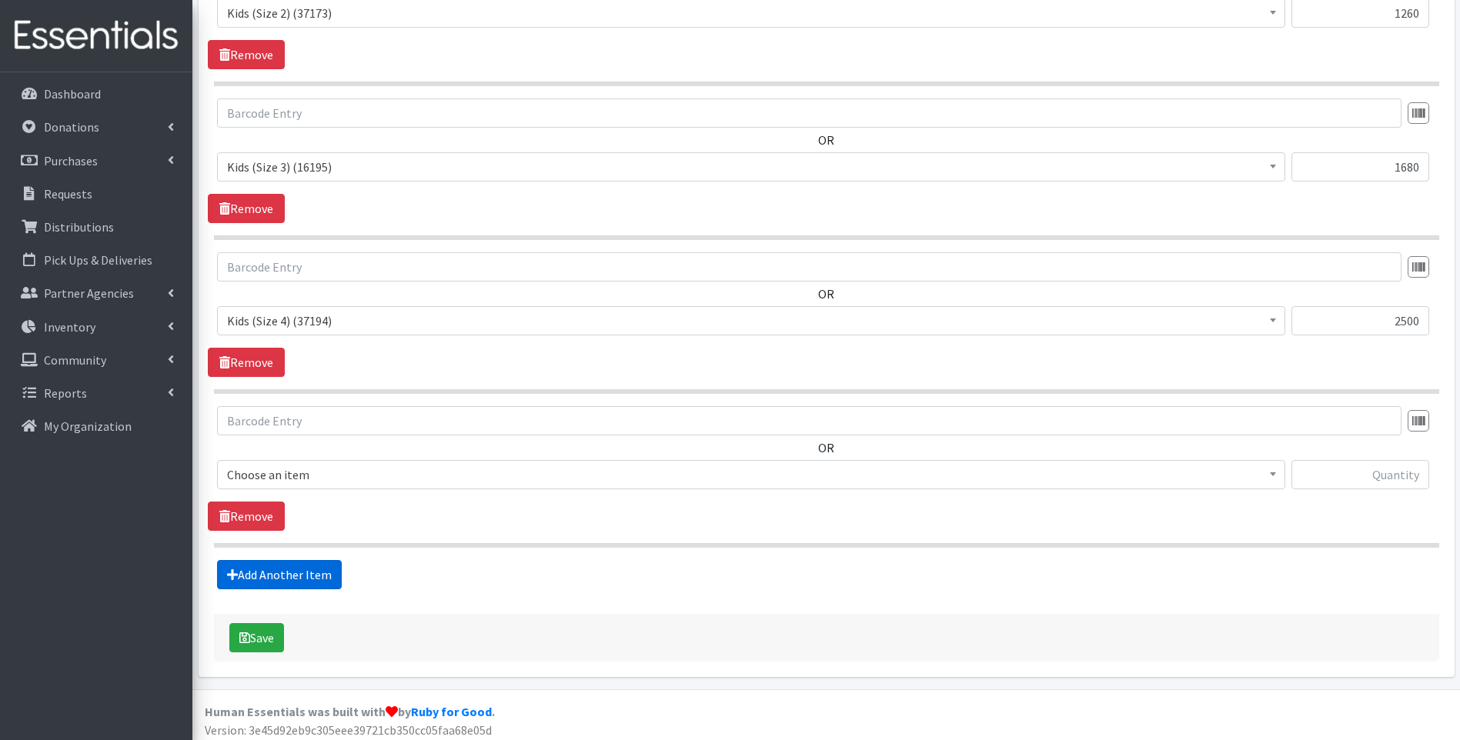
scroll to position [1004, 0]
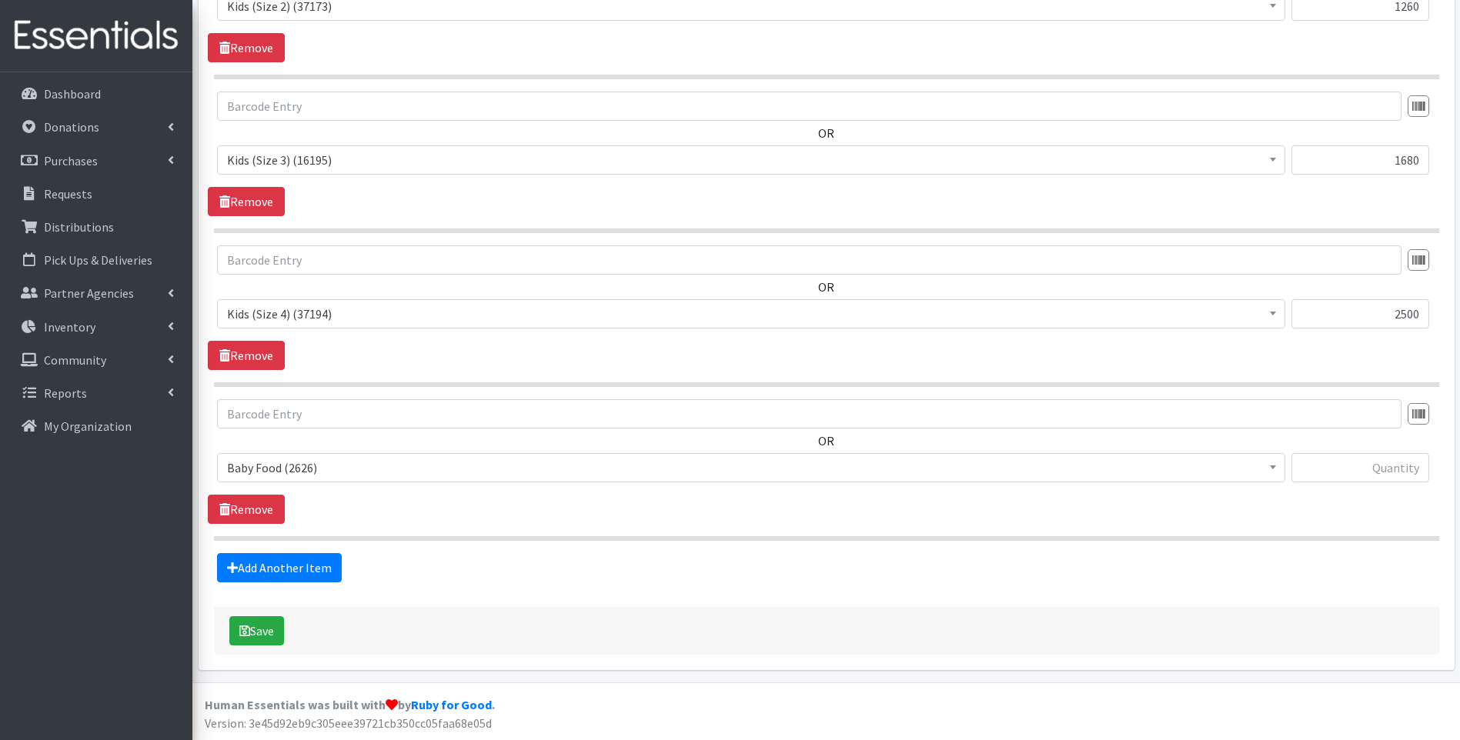
click at [351, 466] on span "Baby Food (2626)" at bounding box center [751, 468] width 1048 height 22
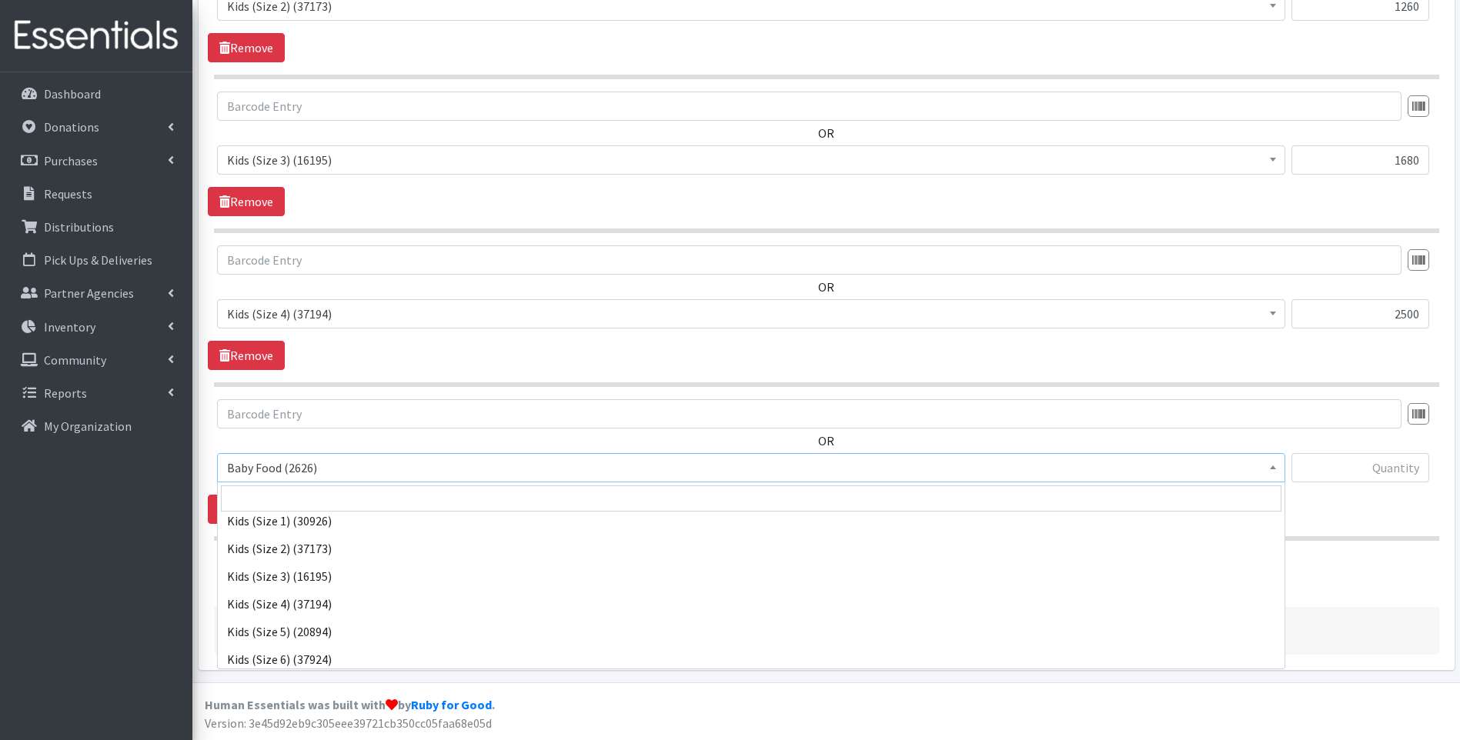
scroll to position [256, 0]
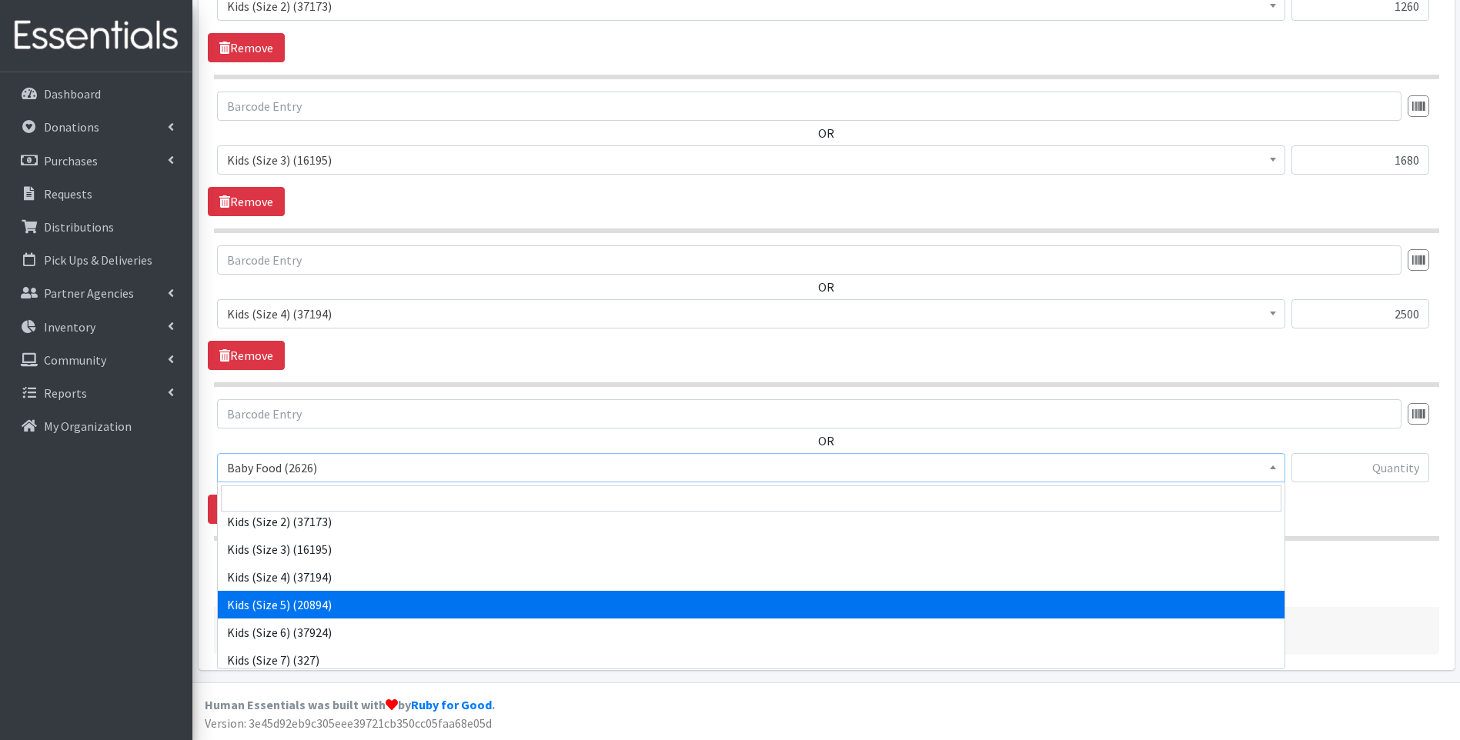
select select "10042"
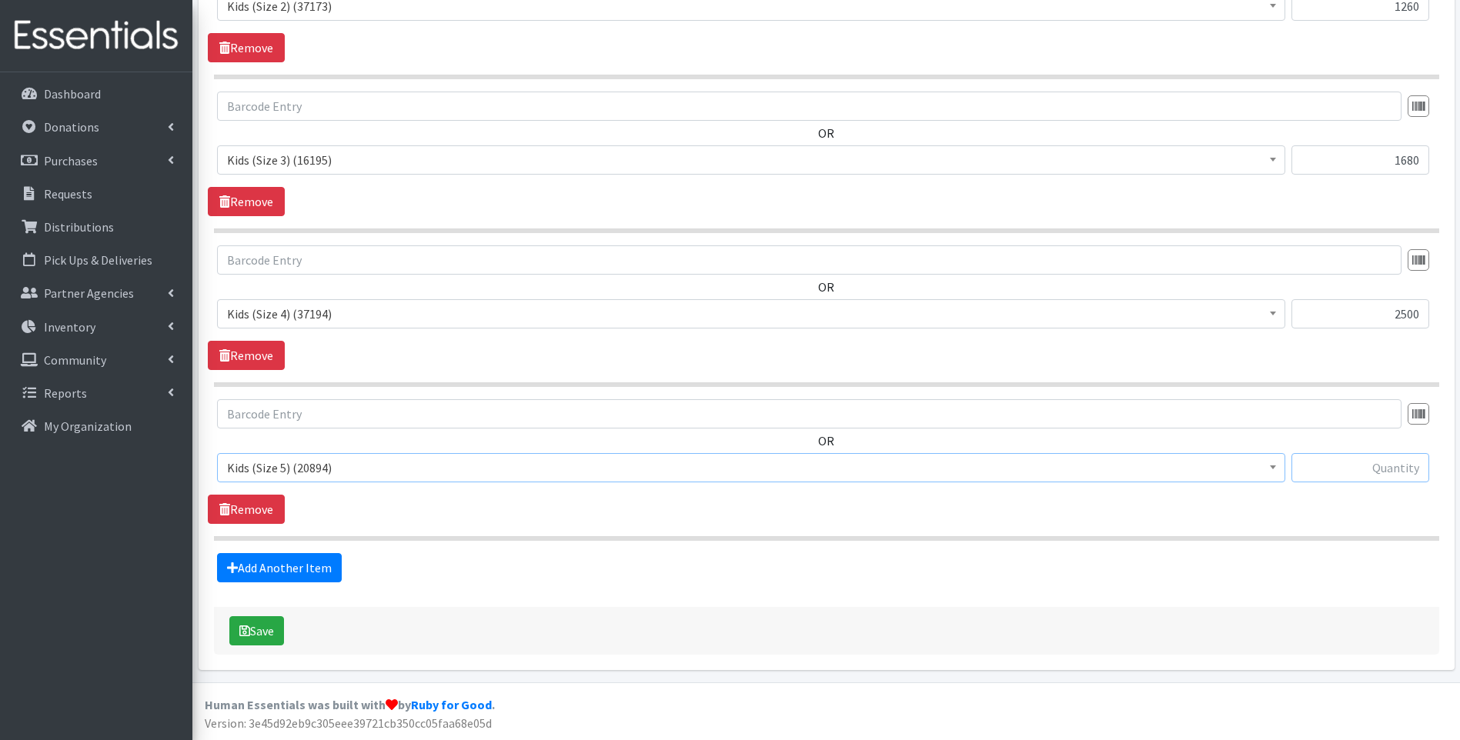
click at [1360, 471] on input "text" at bounding box center [1360, 467] width 138 height 29
type input "2200"
click at [306, 567] on link "Add Another Item" at bounding box center [279, 567] width 125 height 29
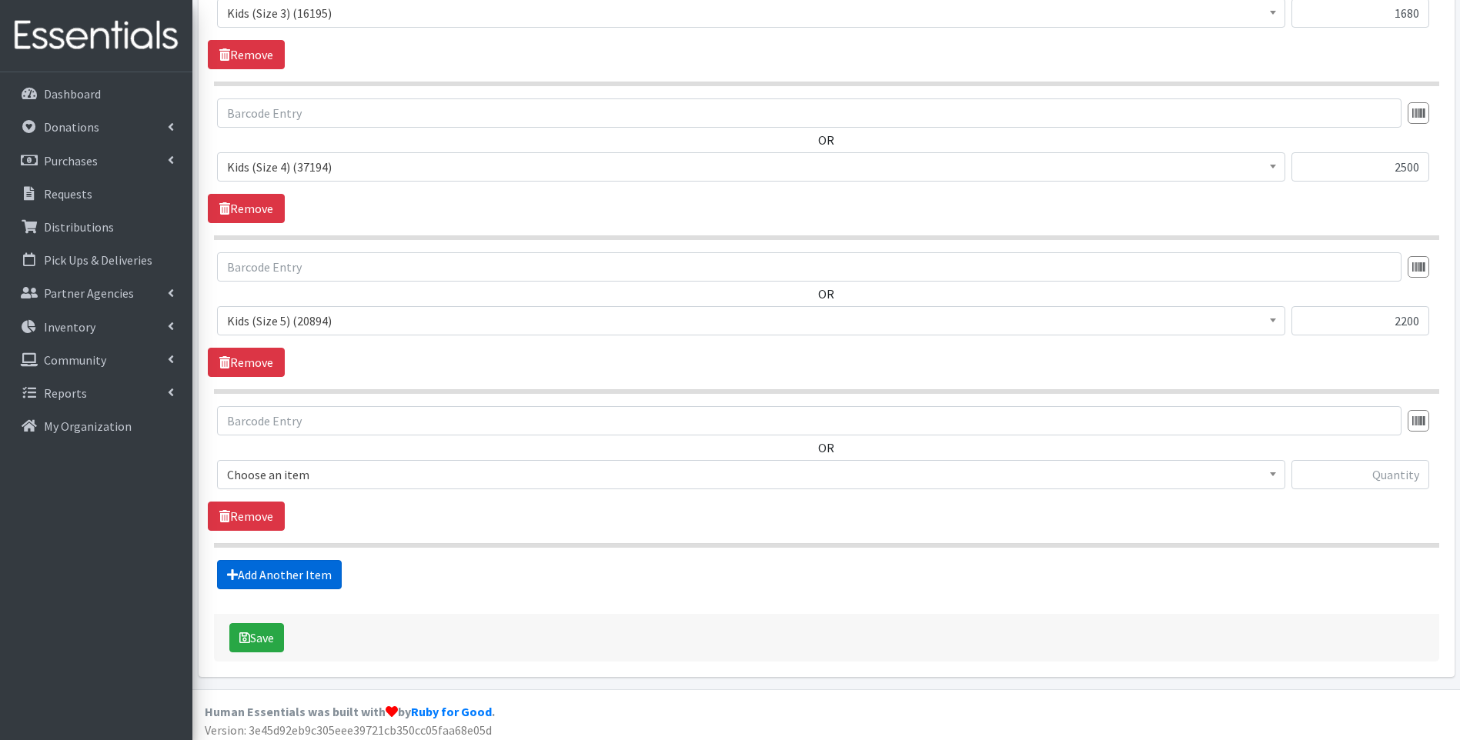
scroll to position [1157, 0]
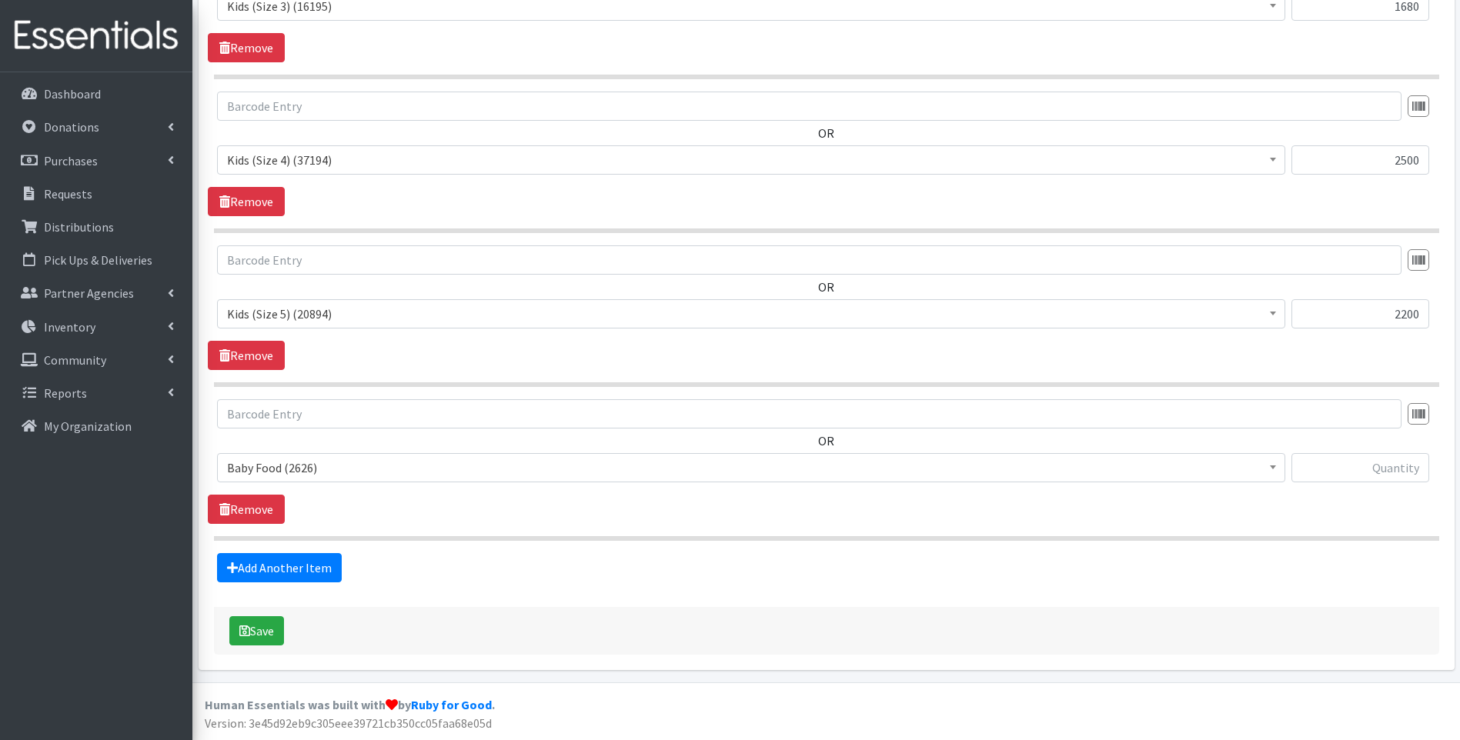
click at [342, 468] on span "Baby Food (2626)" at bounding box center [751, 468] width 1048 height 22
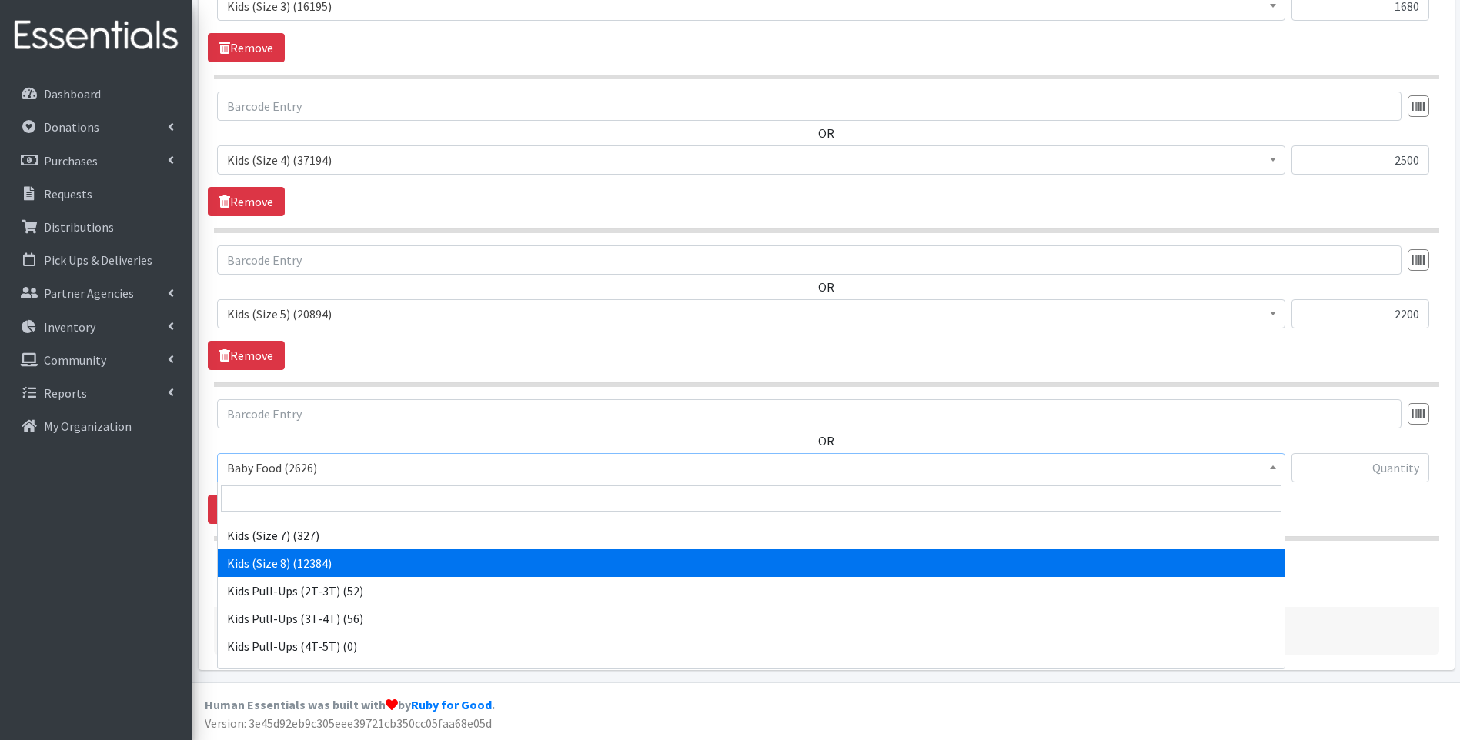
scroll to position [329, 0]
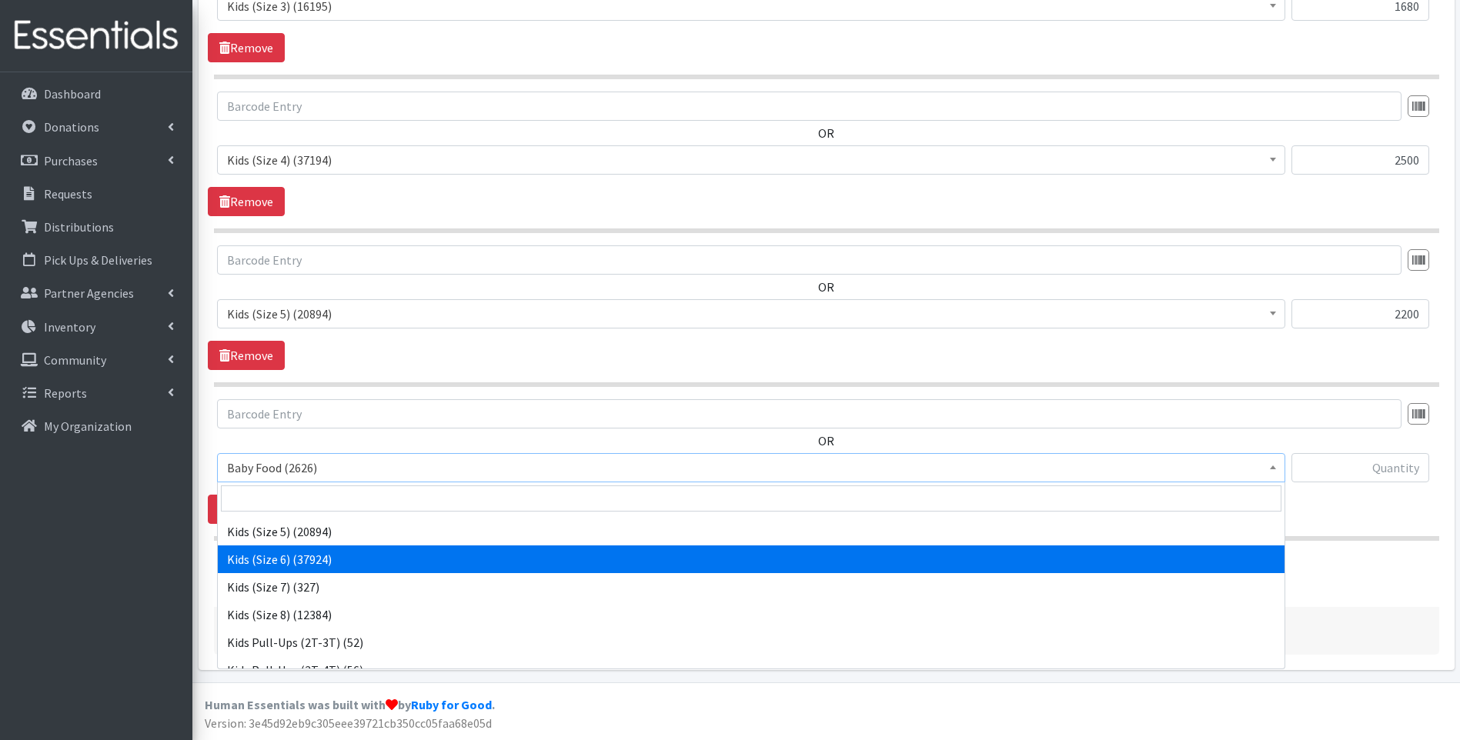
select select "10062"
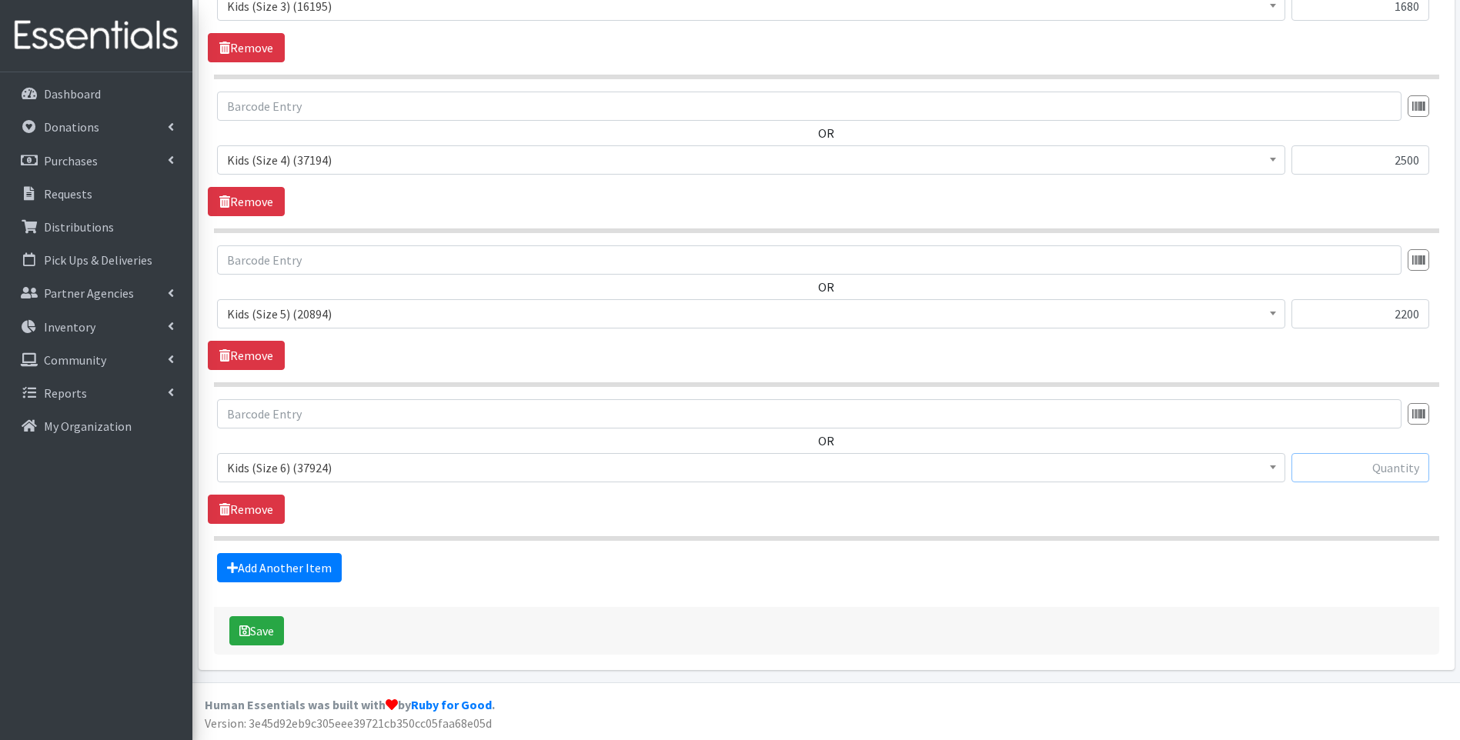
click at [1354, 474] on input "text" at bounding box center [1360, 467] width 138 height 29
type input "1806"
click at [249, 563] on link "Add Another Item" at bounding box center [279, 567] width 125 height 29
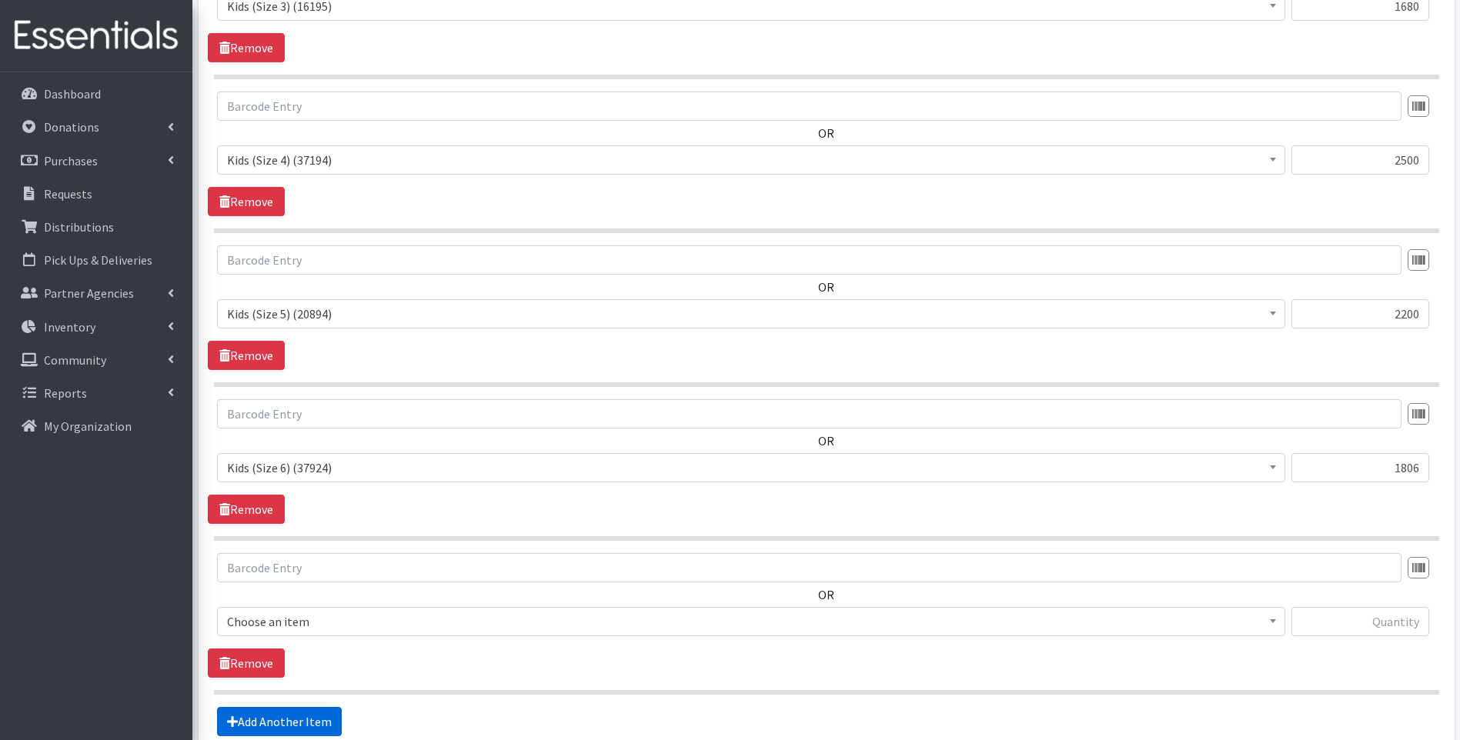
scroll to position [1311, 0]
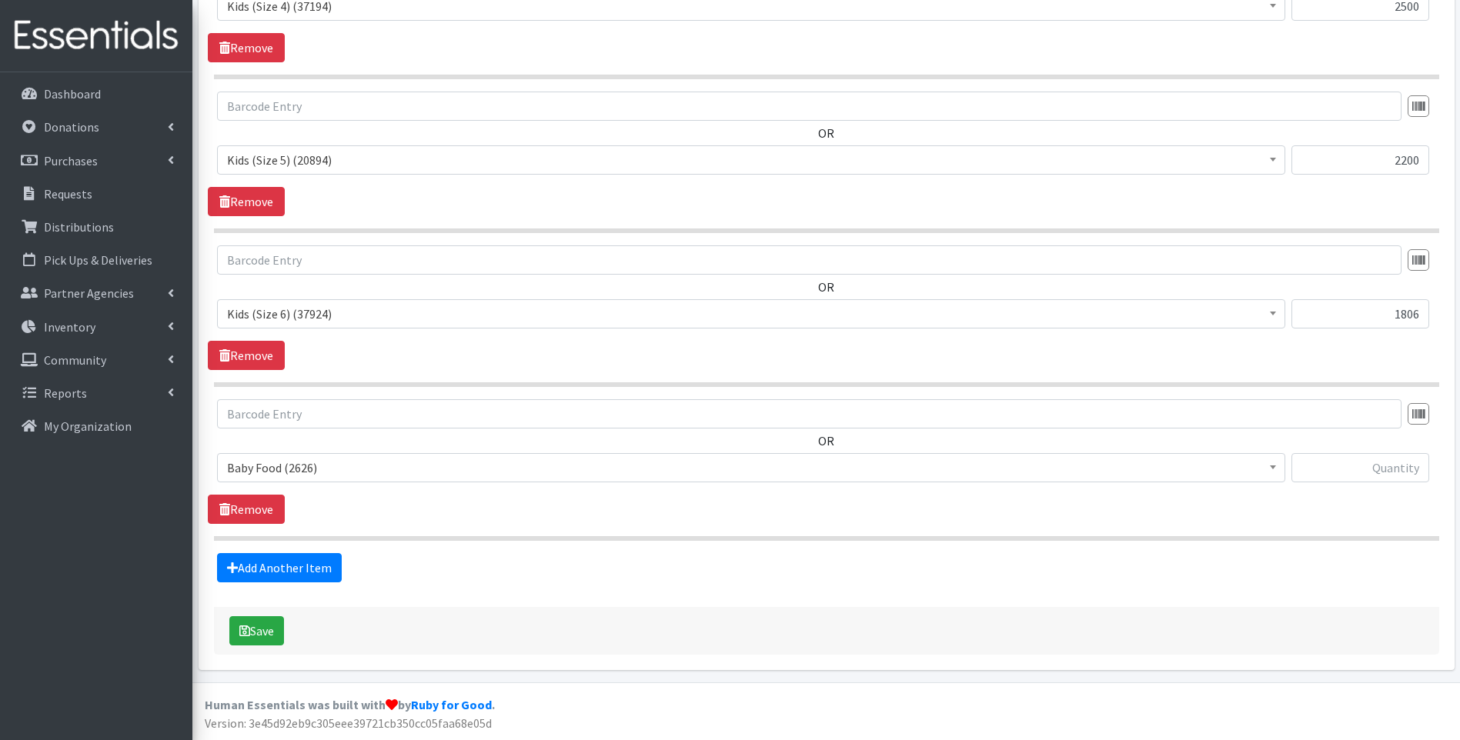
click at [376, 477] on span "Baby Food (2626)" at bounding box center [751, 468] width 1048 height 22
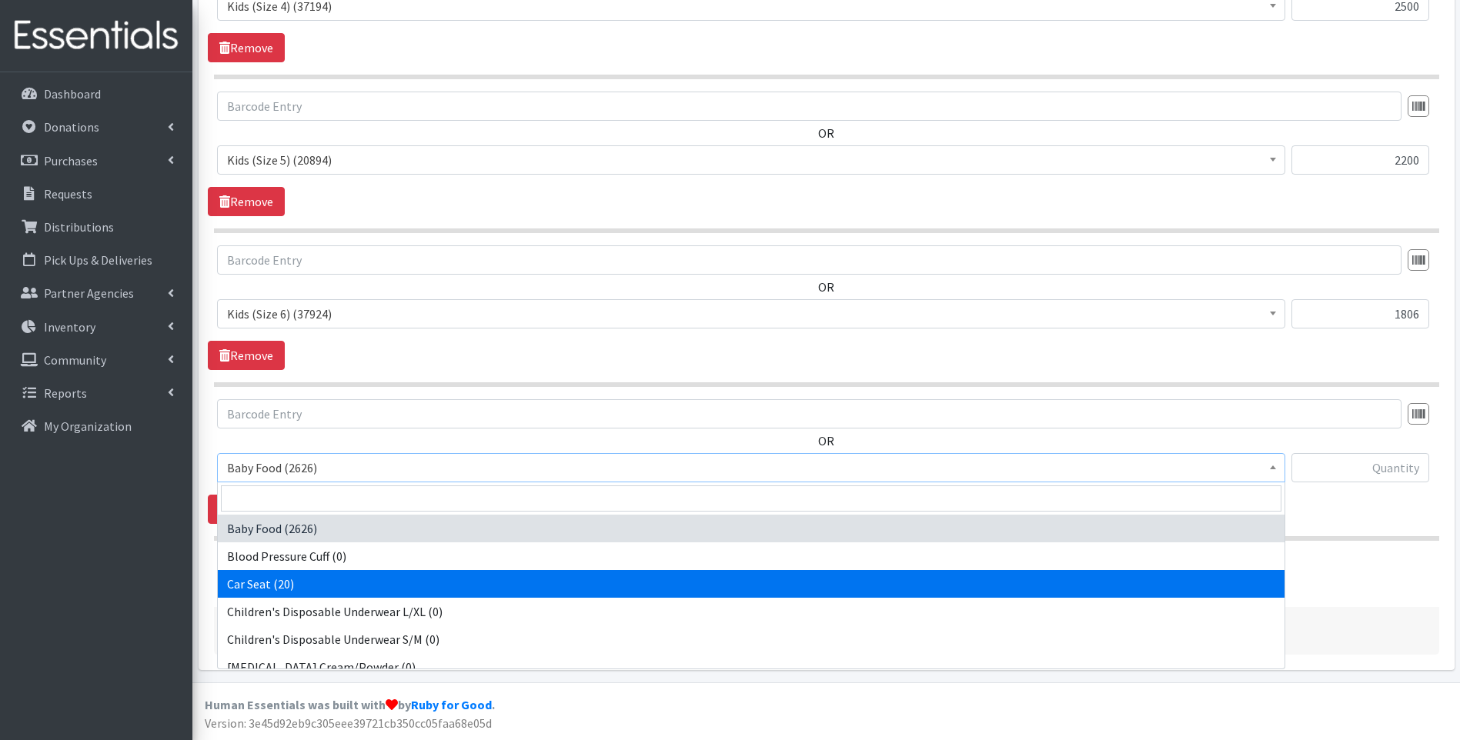
select select "12362"
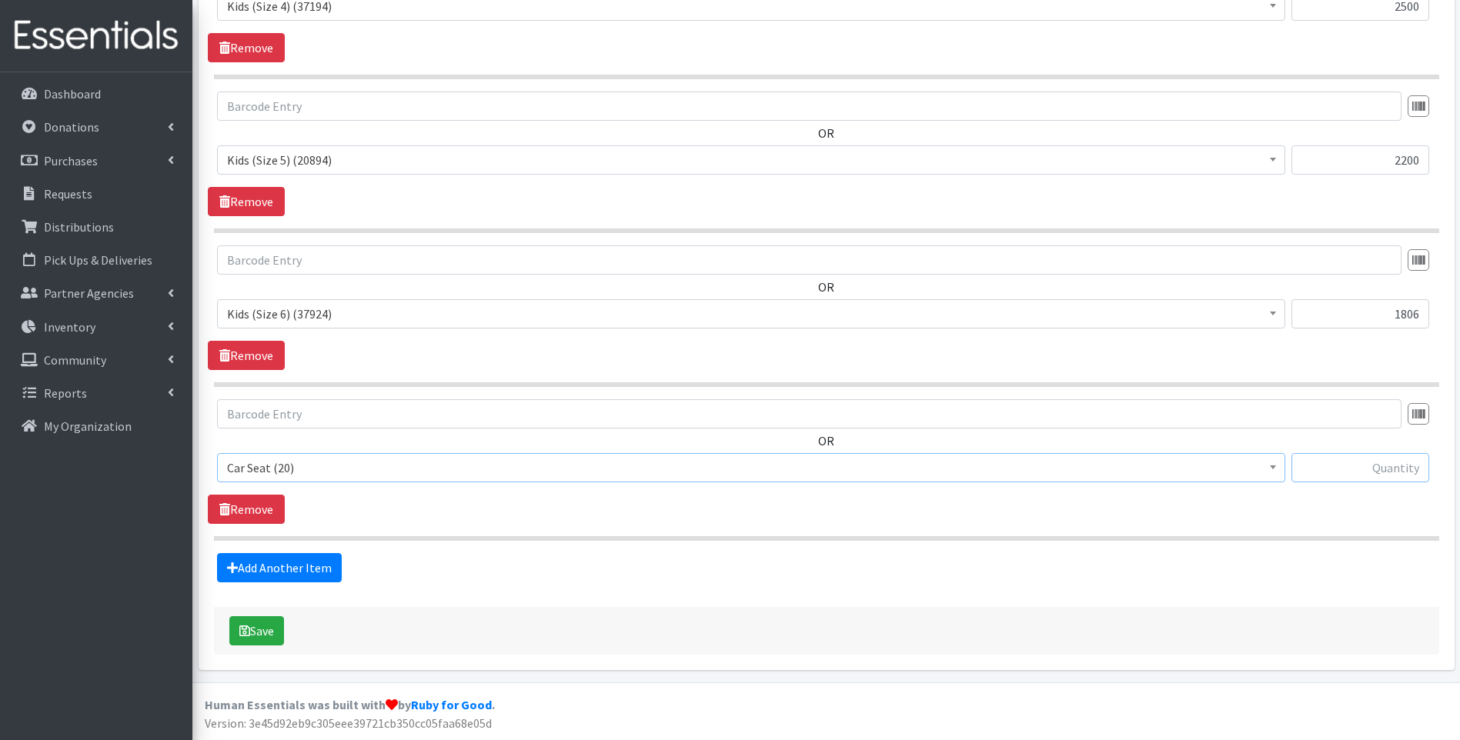
click at [1378, 473] on input "text" at bounding box center [1360, 467] width 138 height 29
type input "10"
click at [835, 579] on div "Add Another Item" at bounding box center [826, 567] width 1237 height 29
click at [262, 632] on button "Save" at bounding box center [256, 630] width 55 height 29
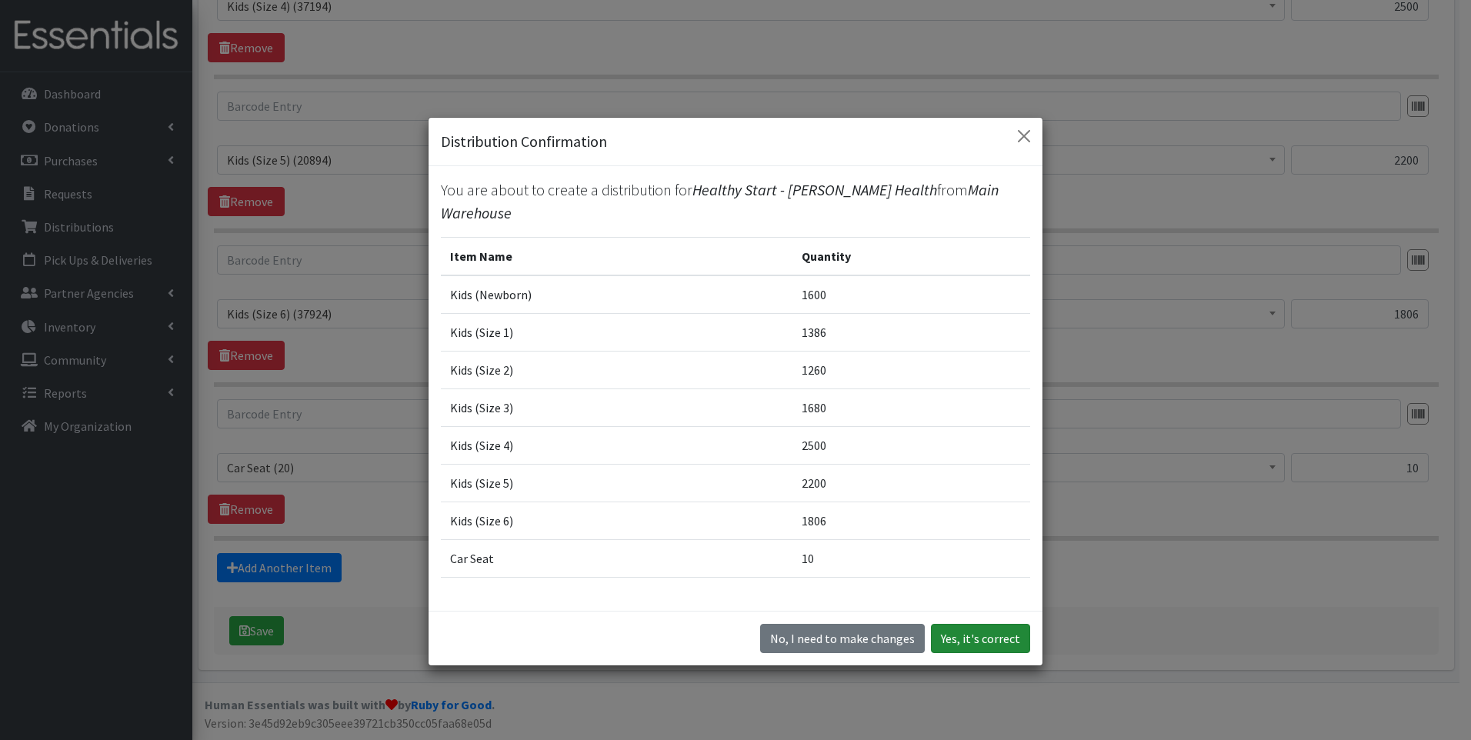
click at [953, 636] on button "Yes, it's correct" at bounding box center [980, 638] width 99 height 29
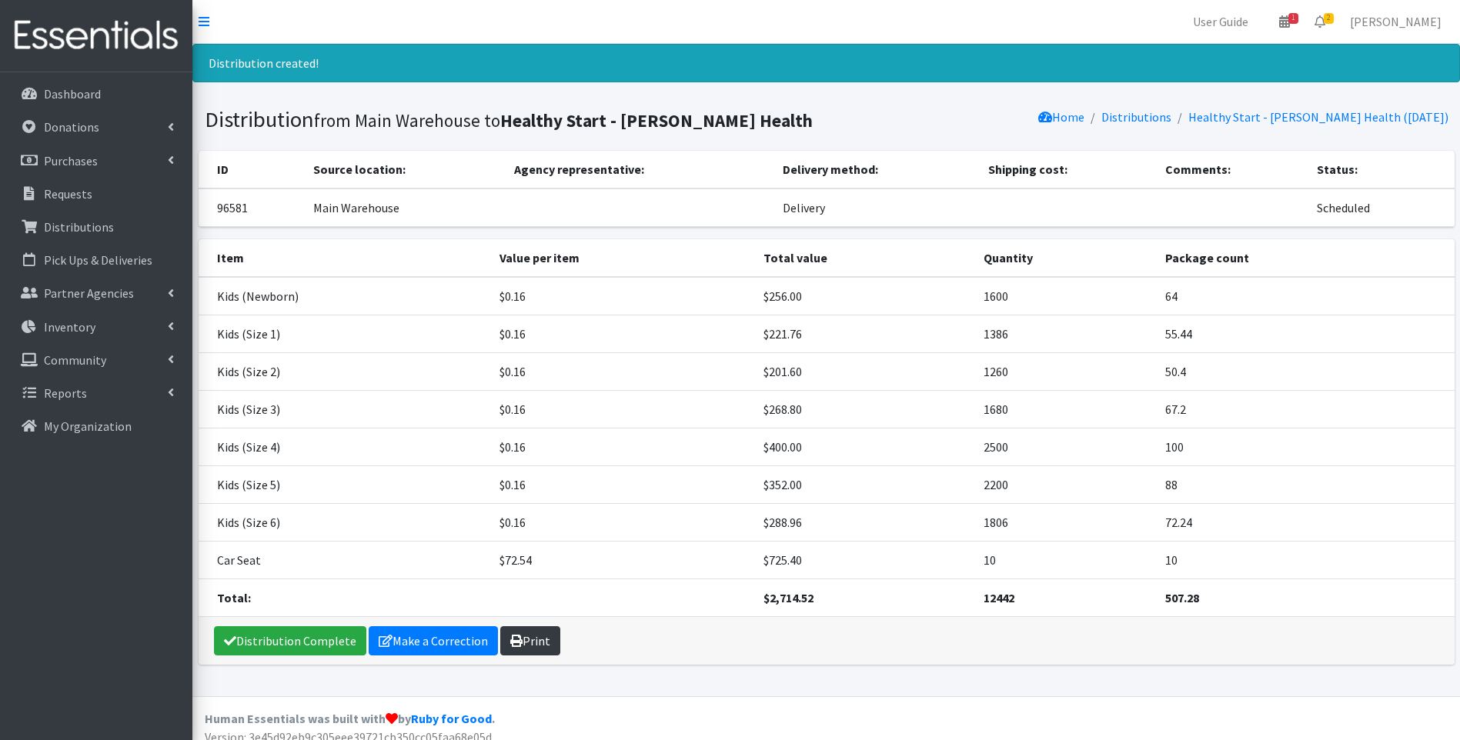
click at [537, 637] on link "Print" at bounding box center [530, 640] width 60 height 29
click at [263, 640] on link "Distribution Complete" at bounding box center [290, 640] width 152 height 29
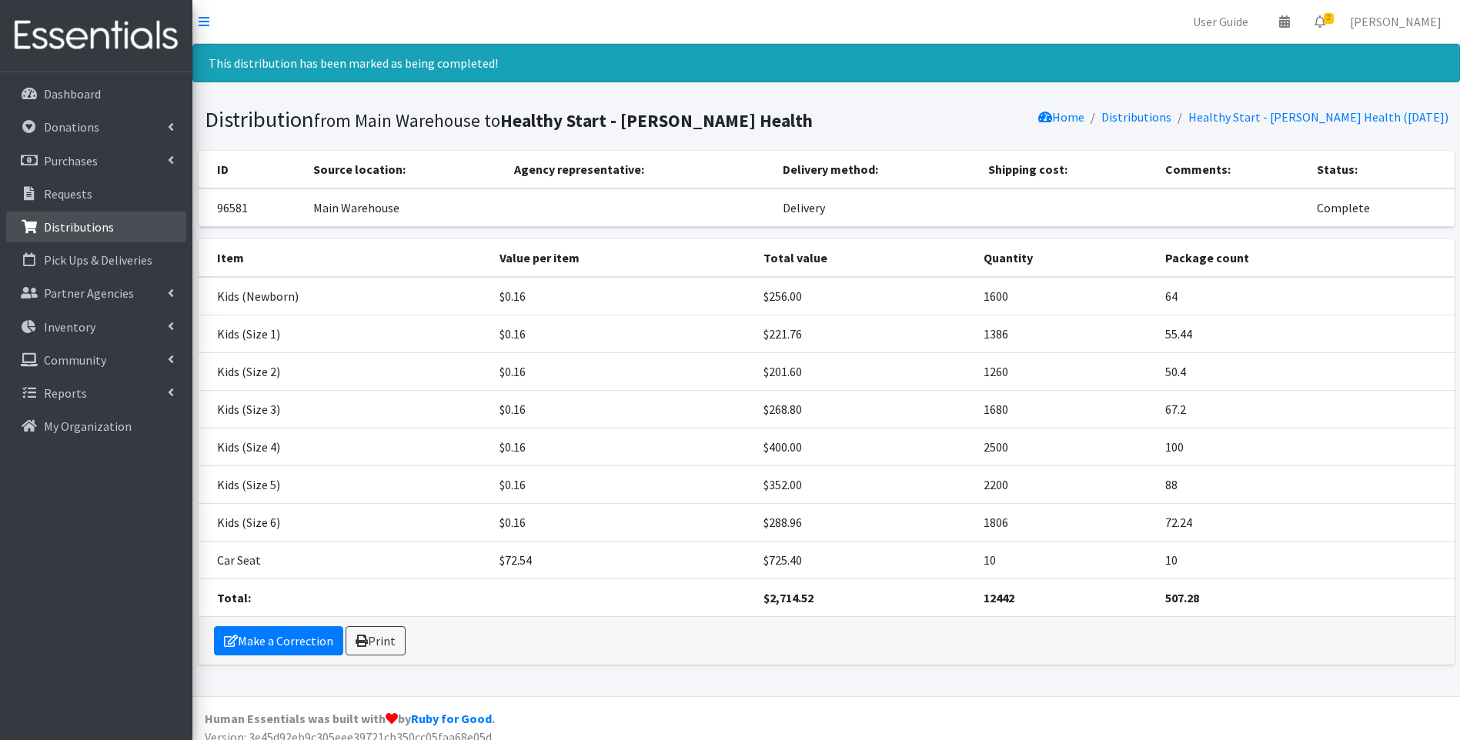
click at [62, 216] on link "Distributions" at bounding box center [96, 227] width 180 height 31
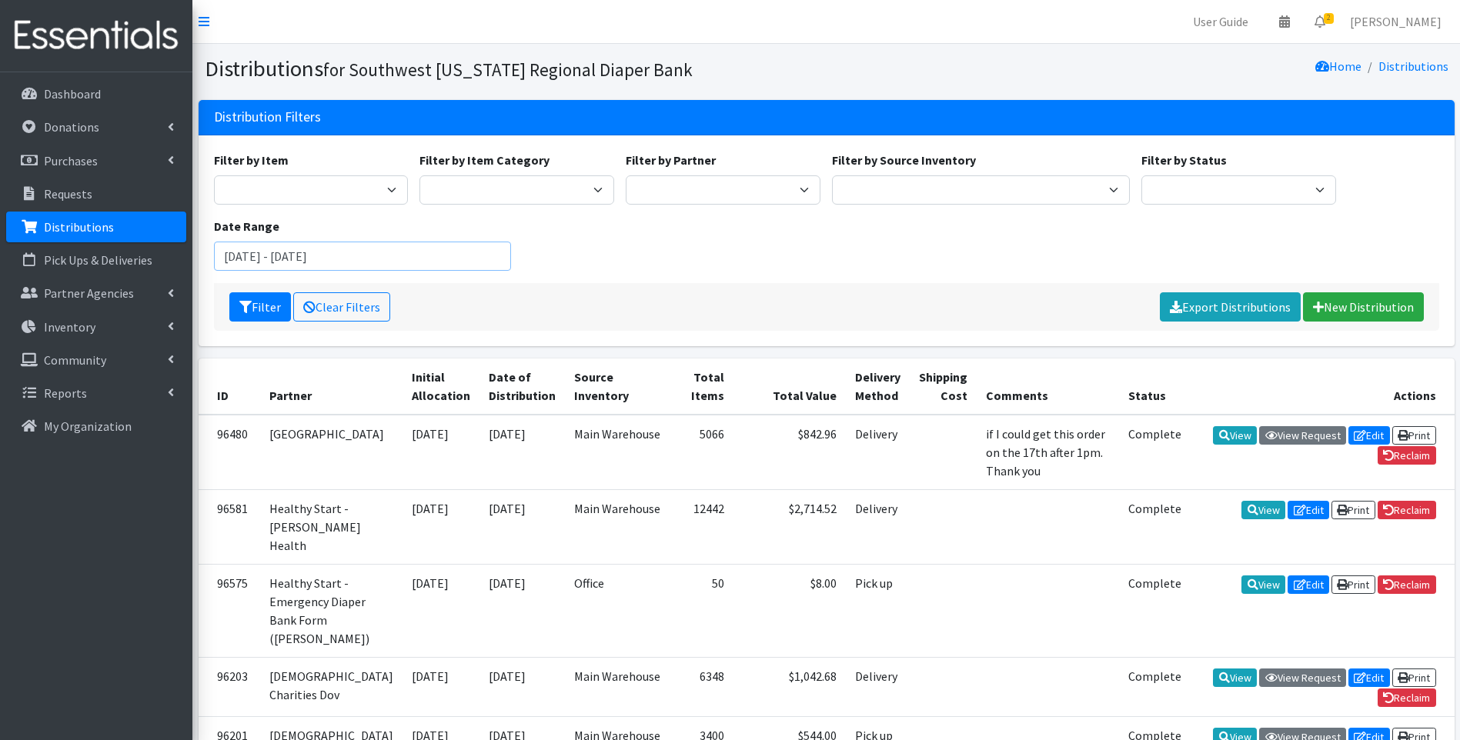
click at [420, 262] on input "July 15, 2025 - October 15, 2025" at bounding box center [363, 256] width 298 height 29
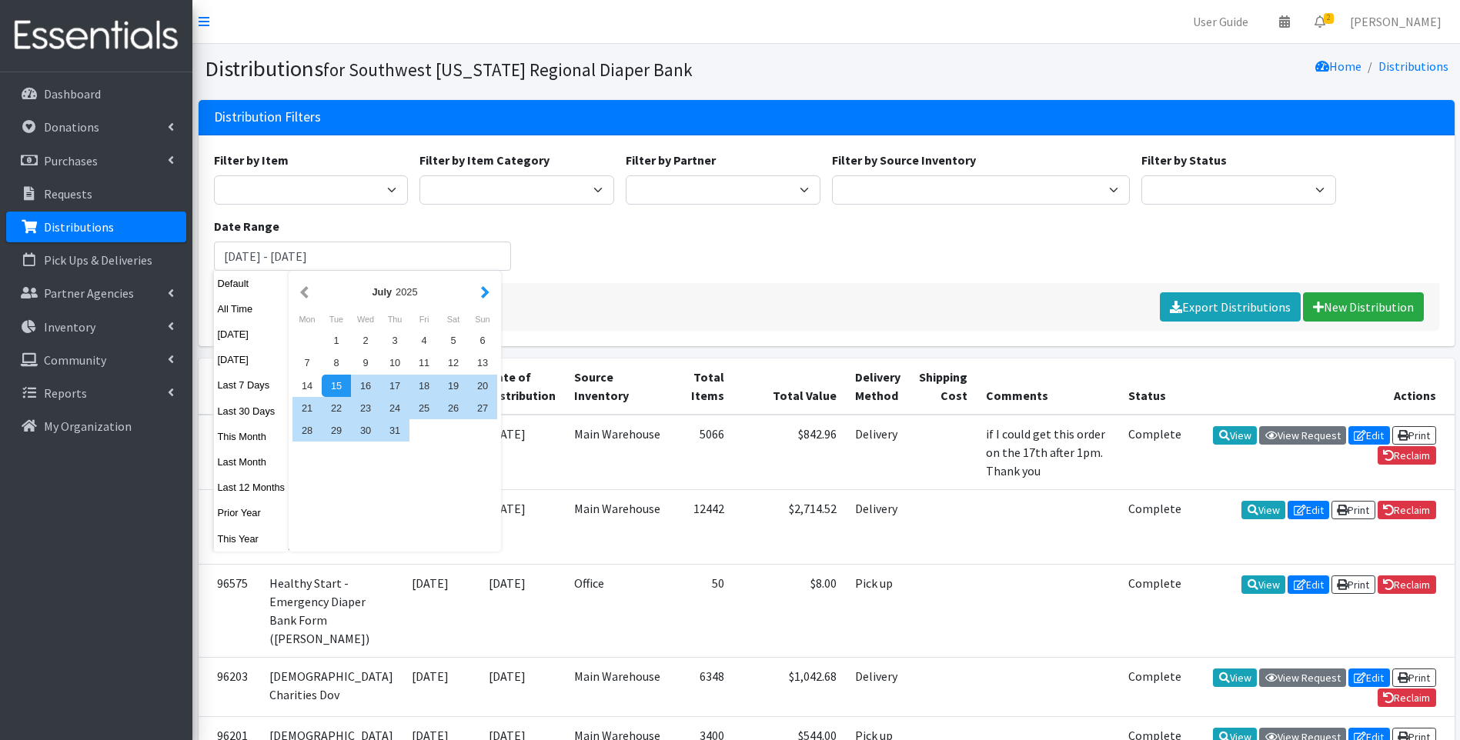
click at [484, 292] on button "button" at bounding box center [485, 291] width 16 height 19
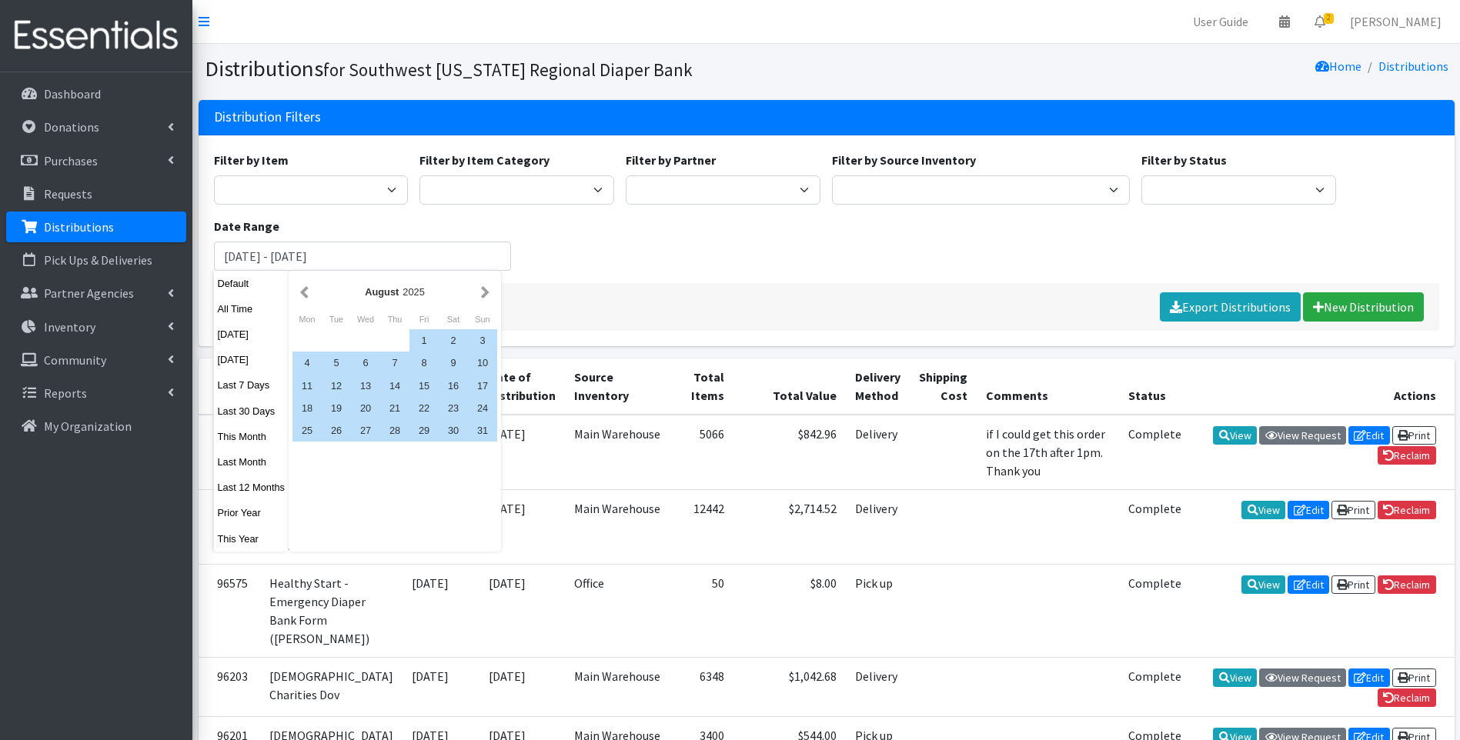
click at [484, 292] on button "button" at bounding box center [485, 291] width 16 height 19
click at [309, 341] on div "1" at bounding box center [306, 340] width 29 height 22
click at [333, 426] on div "30" at bounding box center [336, 430] width 29 height 22
type input "September 1, 2025 - September 30, 2025"
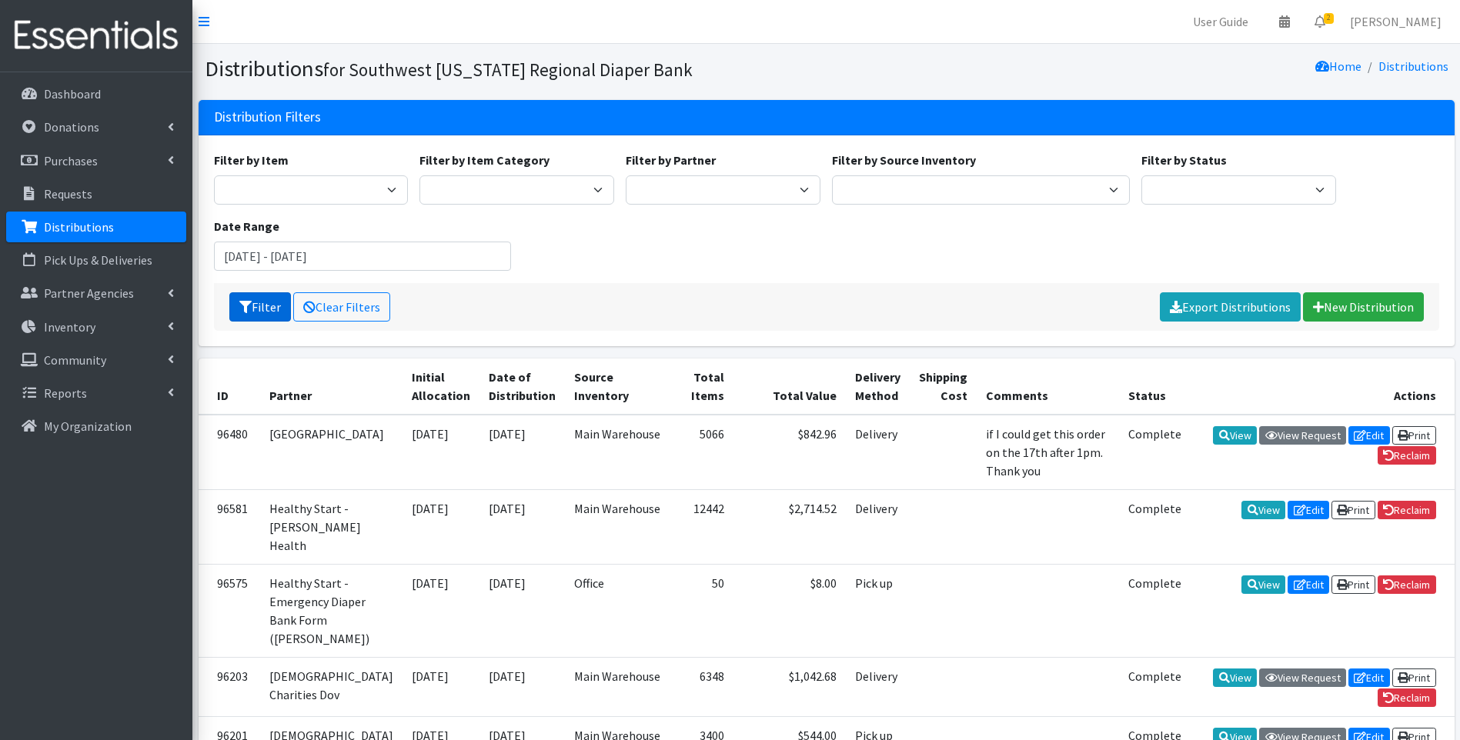
click at [277, 318] on button "Filter" at bounding box center [260, 306] width 62 height 29
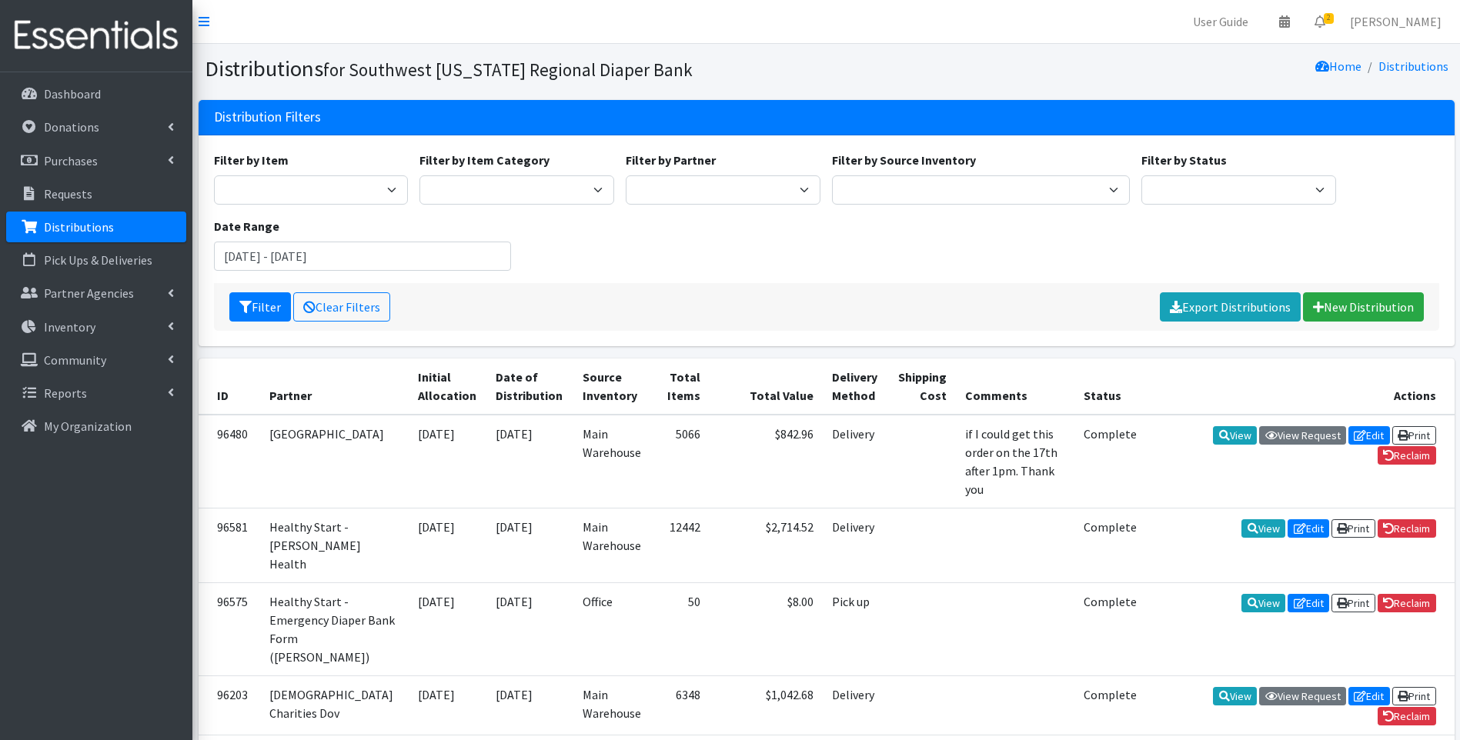
click at [122, 41] on img at bounding box center [96, 36] width 180 height 52
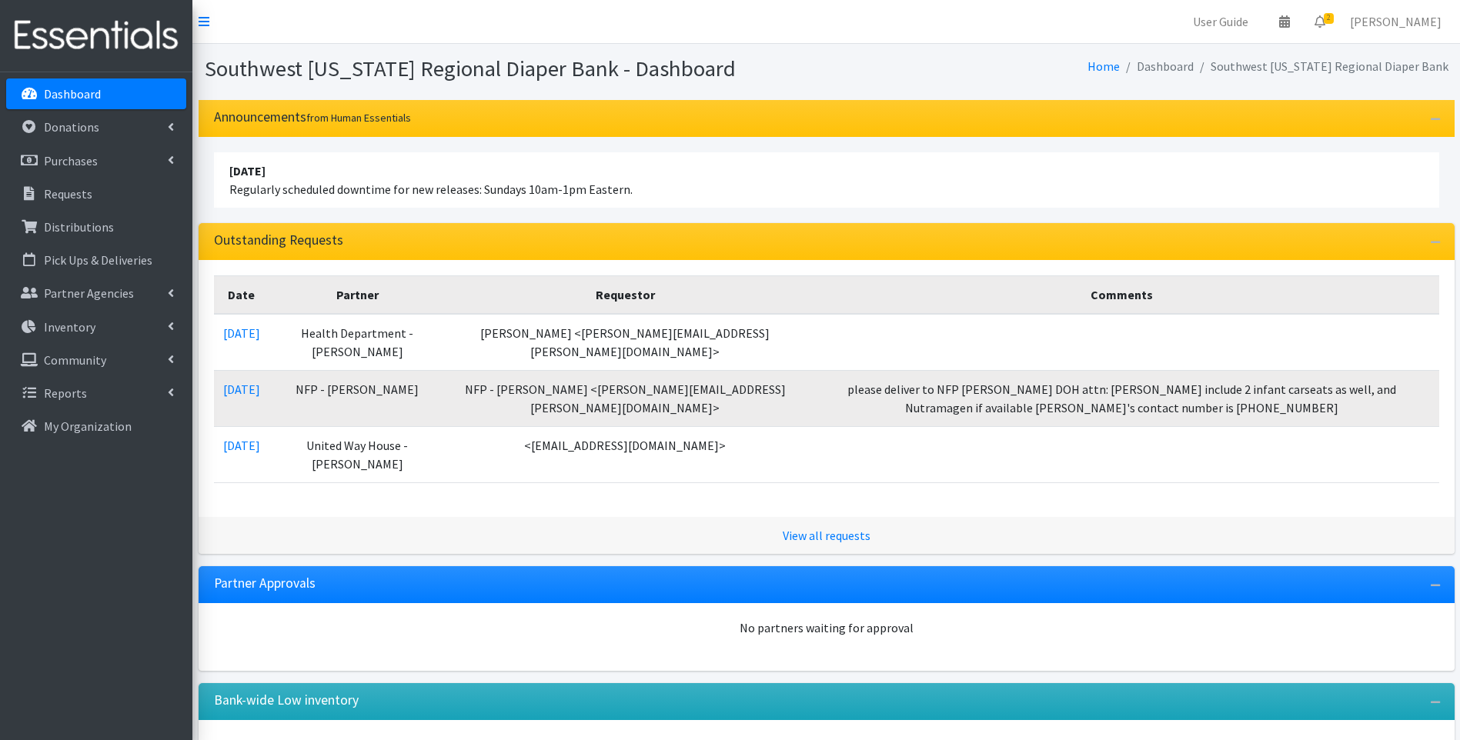
click at [97, 39] on img at bounding box center [96, 36] width 180 height 52
click at [96, 225] on p "Distributions" at bounding box center [79, 226] width 70 height 15
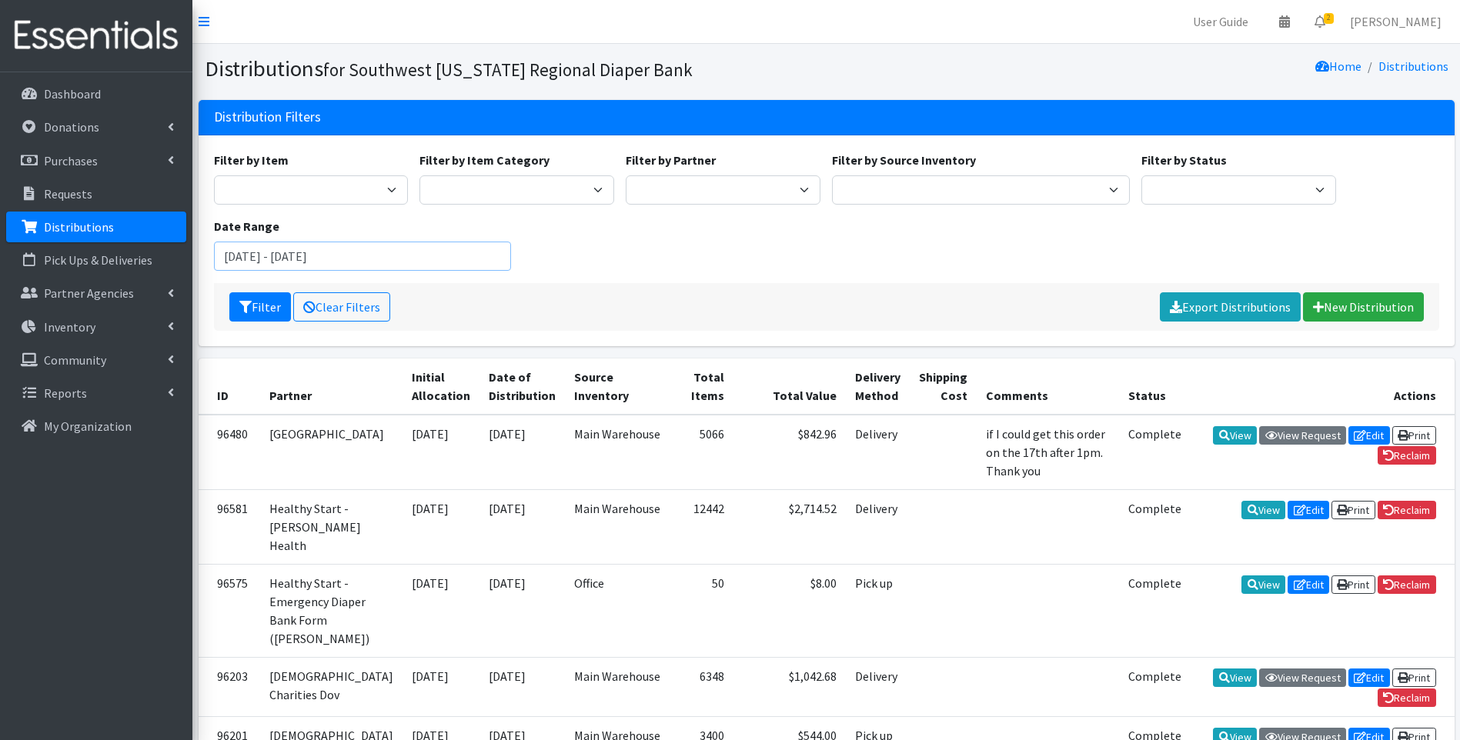
click at [318, 255] on input "[DATE] - [DATE]" at bounding box center [363, 256] width 298 height 29
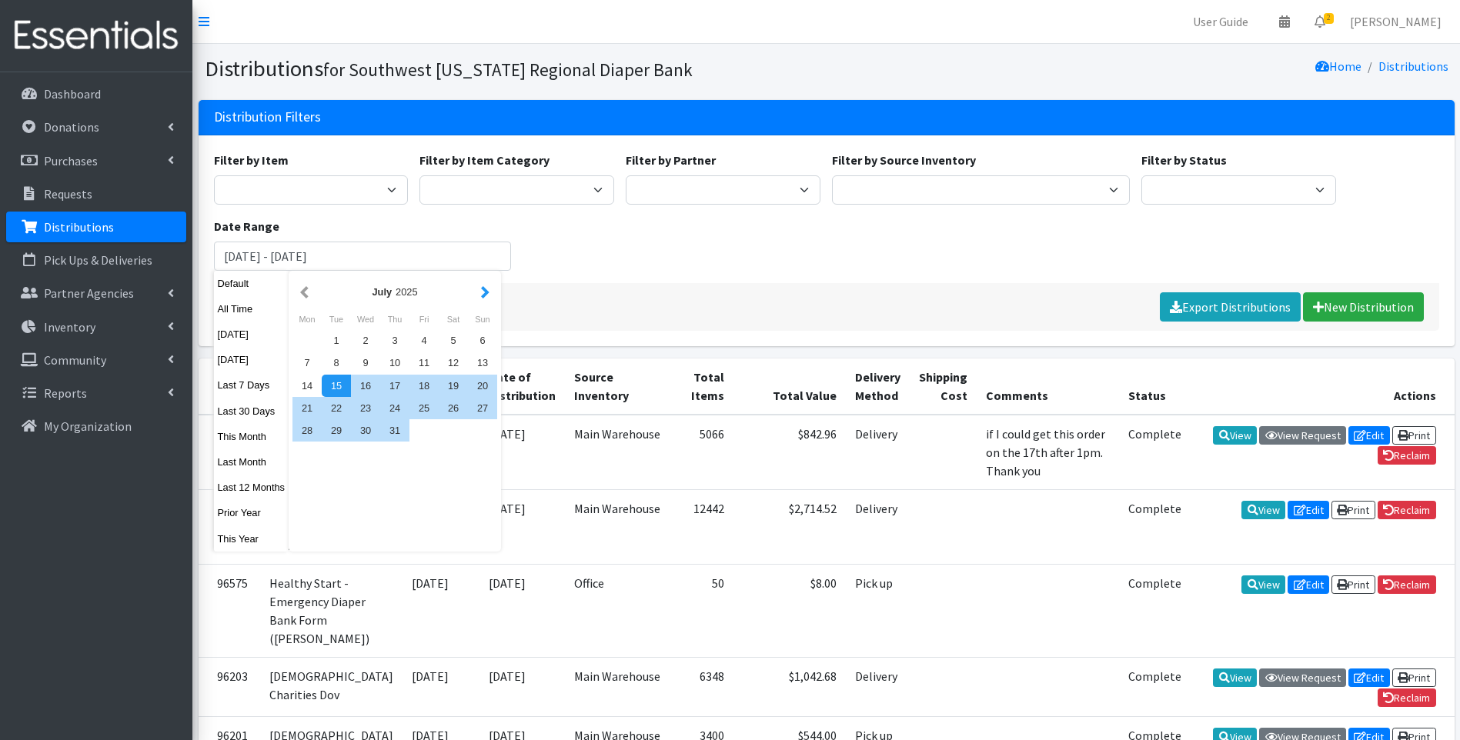
click at [489, 293] on button "button" at bounding box center [485, 291] width 16 height 19
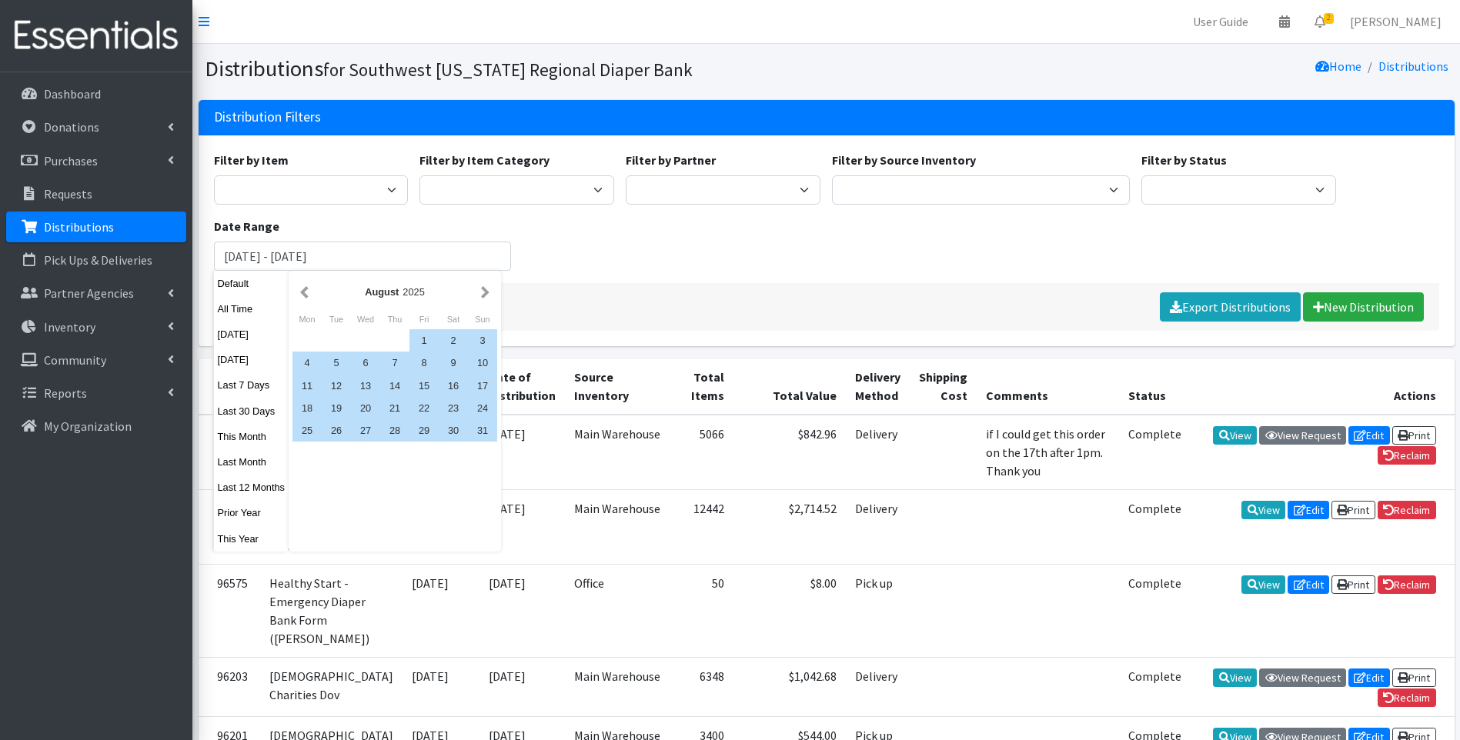
click at [489, 293] on button "button" at bounding box center [485, 291] width 16 height 19
click at [306, 339] on div "1" at bounding box center [306, 340] width 29 height 22
click at [329, 430] on div "30" at bounding box center [336, 430] width 29 height 22
type input "[DATE] - [DATE]"
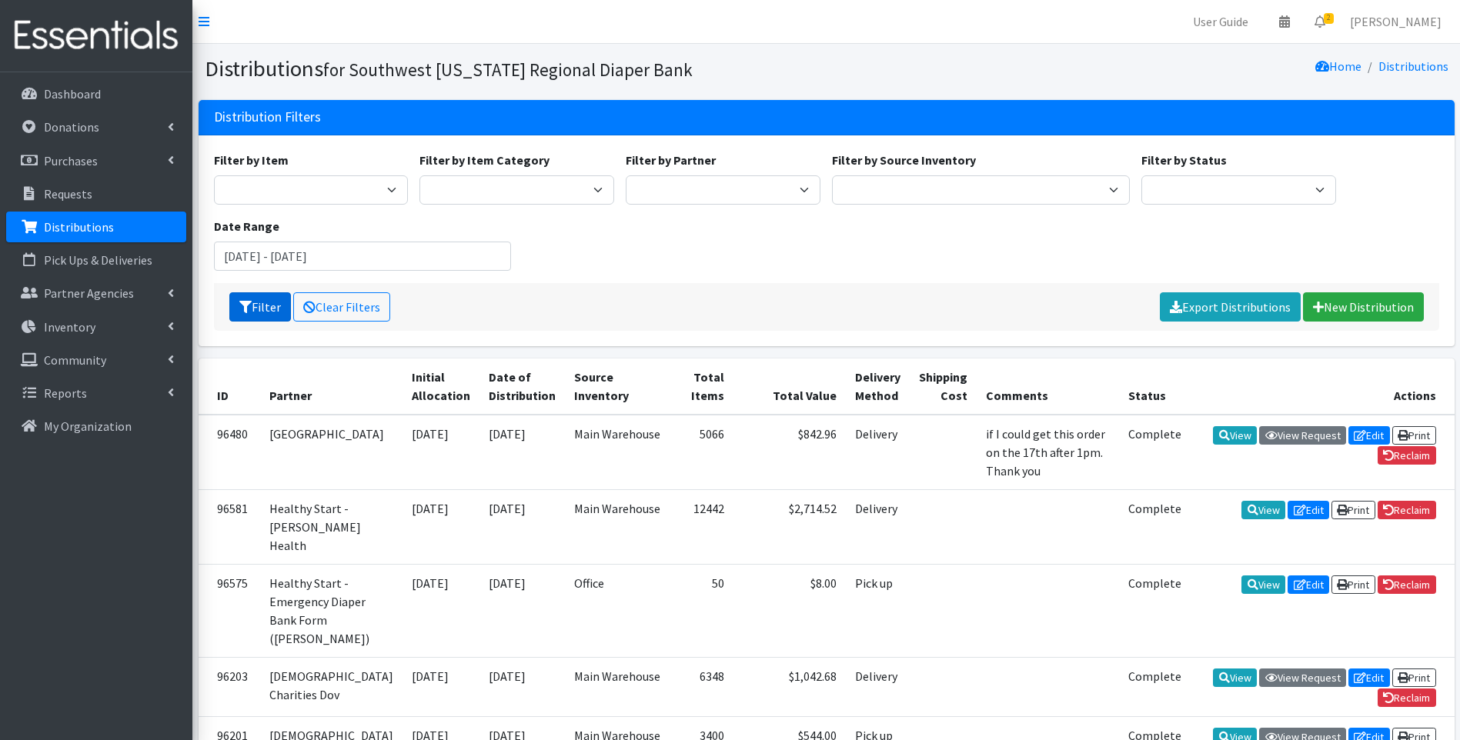
click at [259, 297] on button "Filter" at bounding box center [260, 306] width 62 height 29
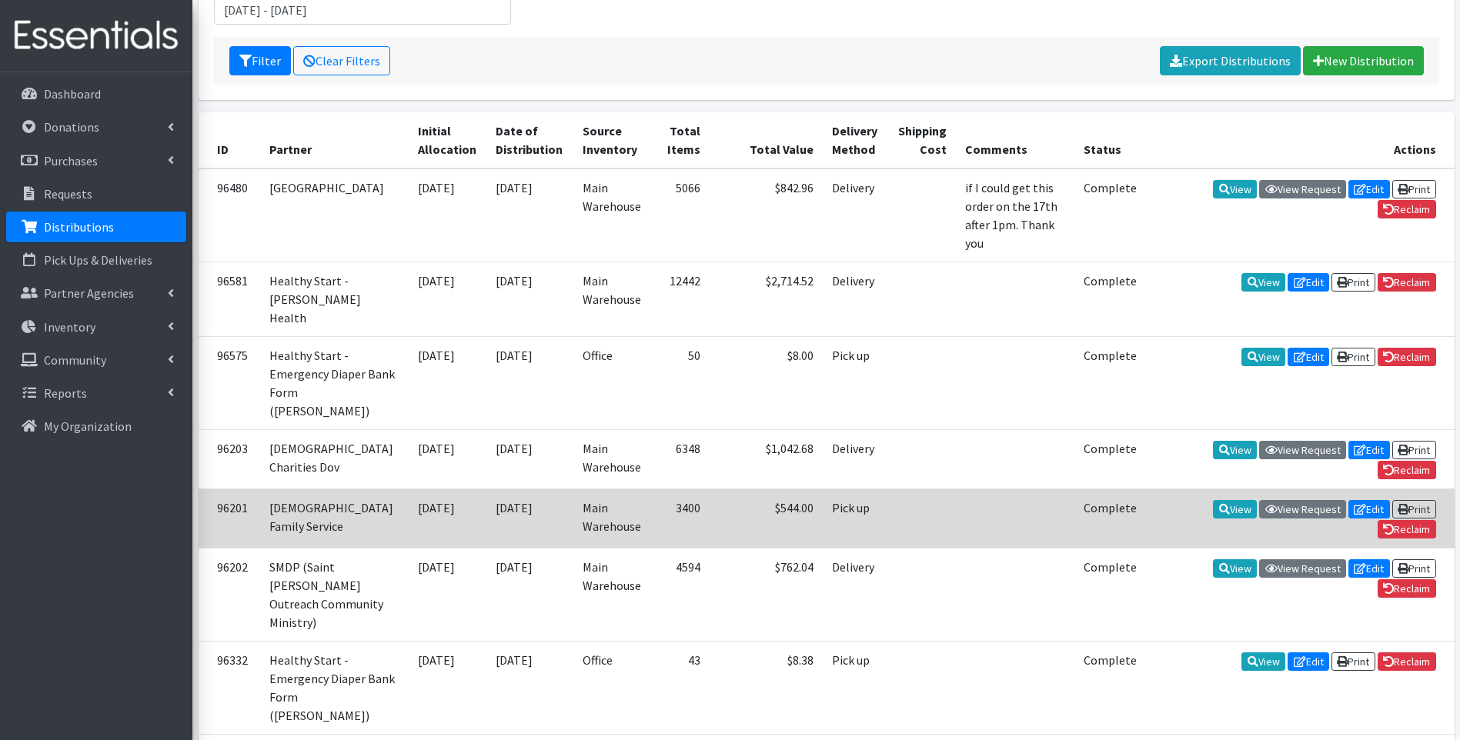
scroll to position [256, 0]
